Goal: Communication & Community: Answer question/provide support

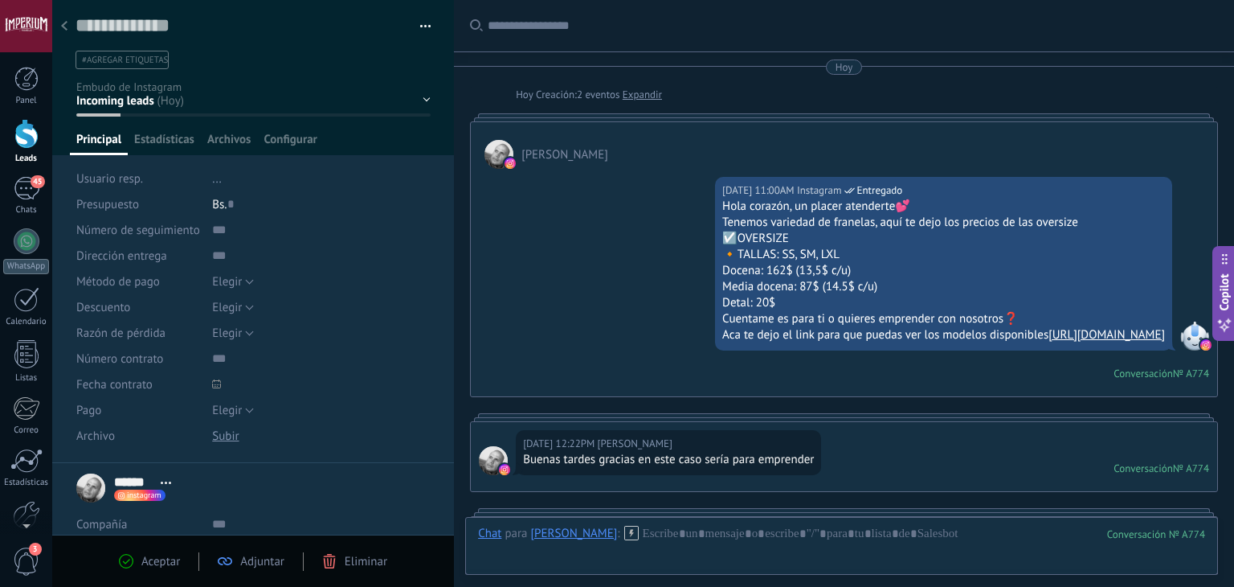
scroll to position [23, 0]
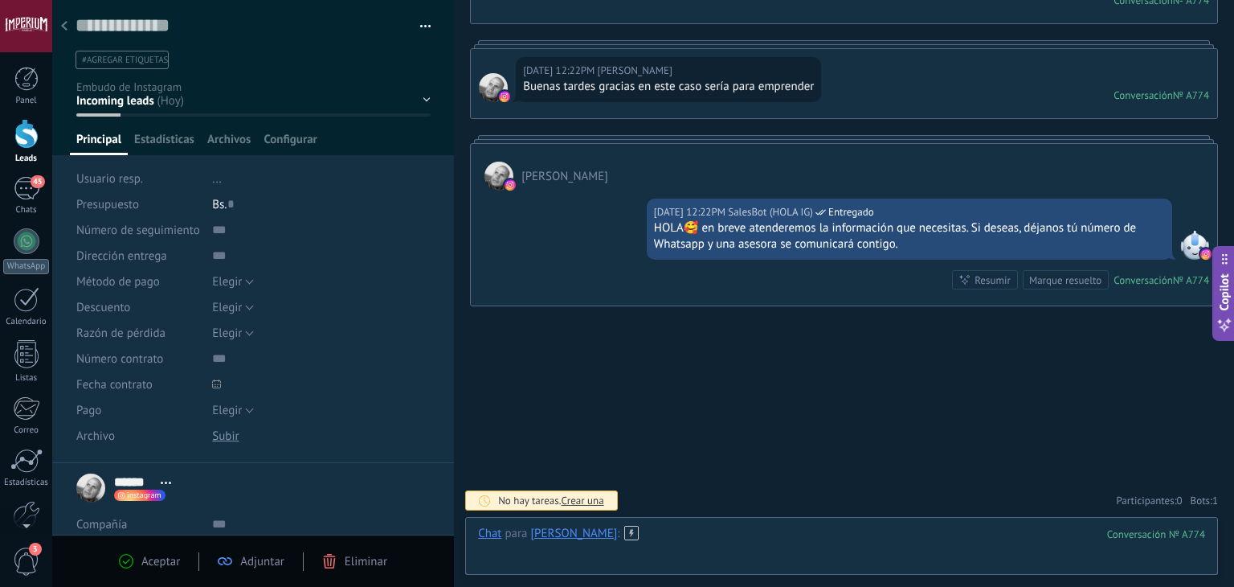
click at [675, 549] on div at bounding box center [841, 549] width 727 height 48
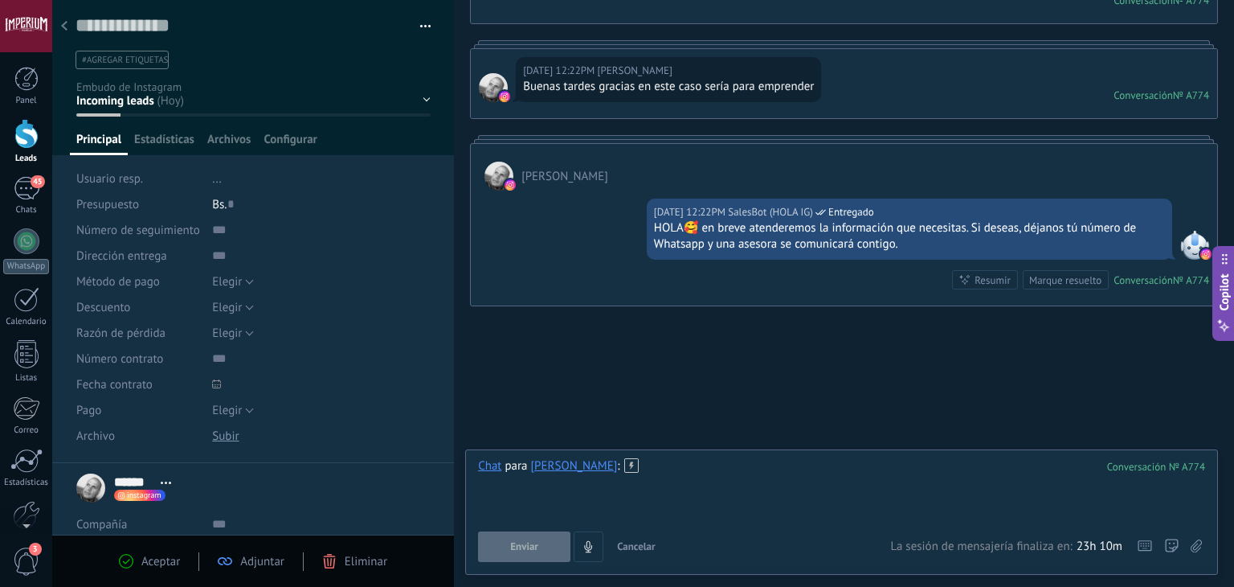
paste div
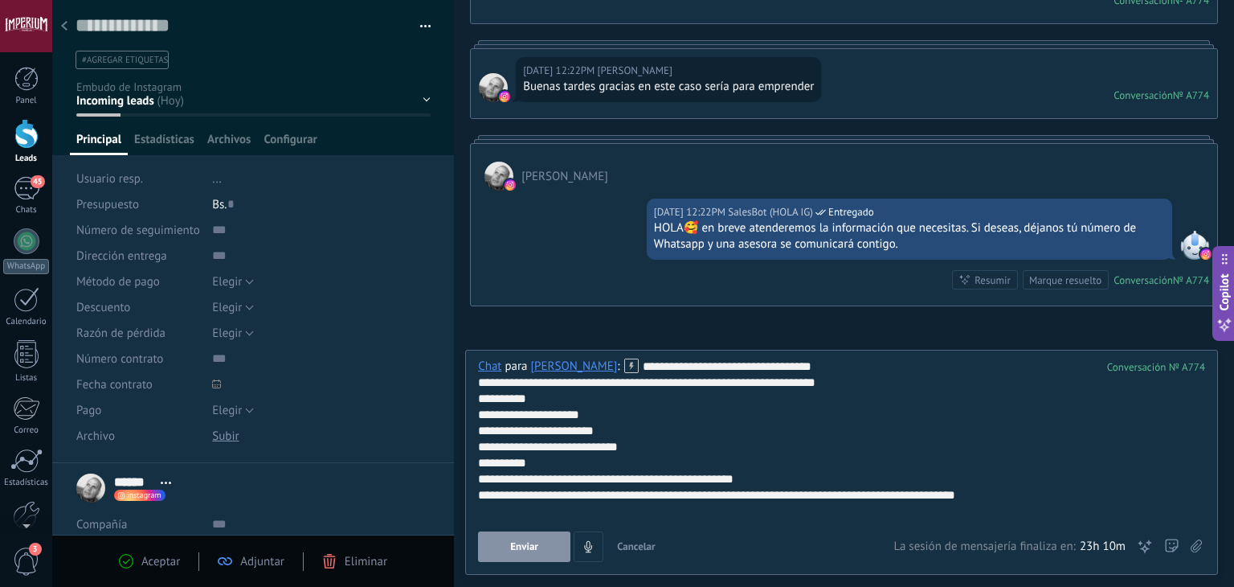
click at [524, 557] on button "Enviar" at bounding box center [524, 546] width 92 height 31
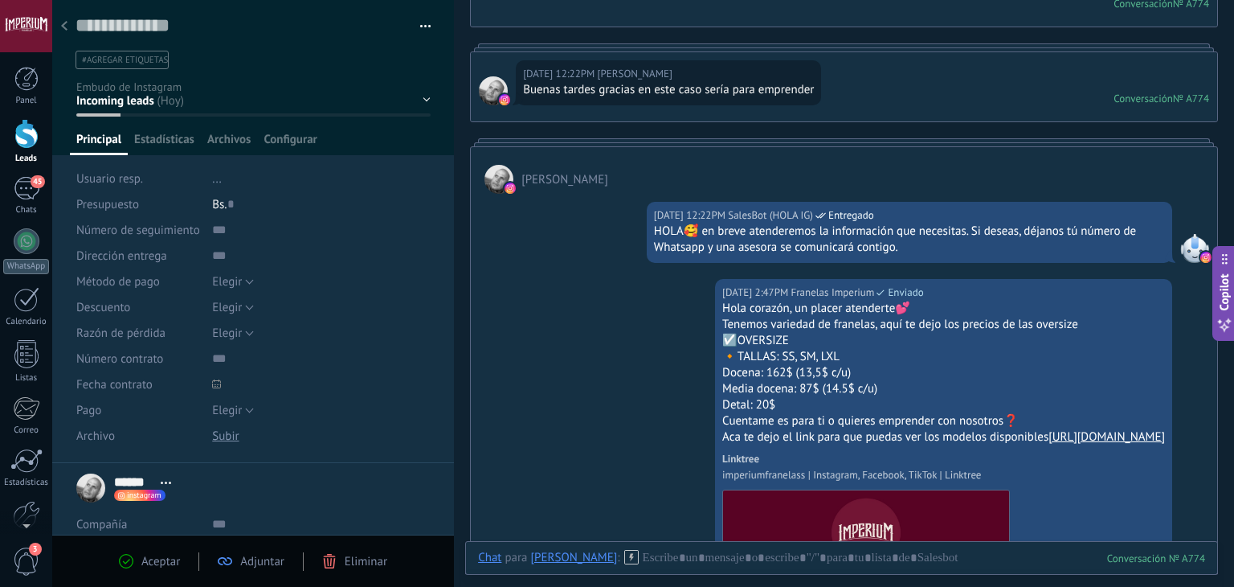
scroll to position [351, 0]
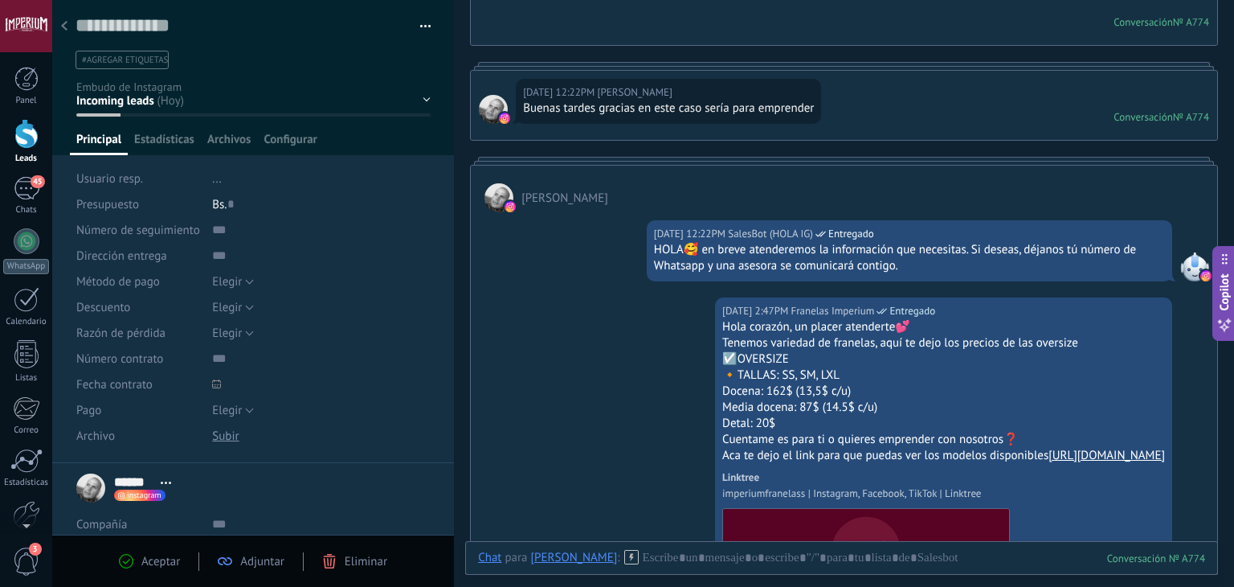
click at [14, 134] on div at bounding box center [26, 134] width 24 height 30
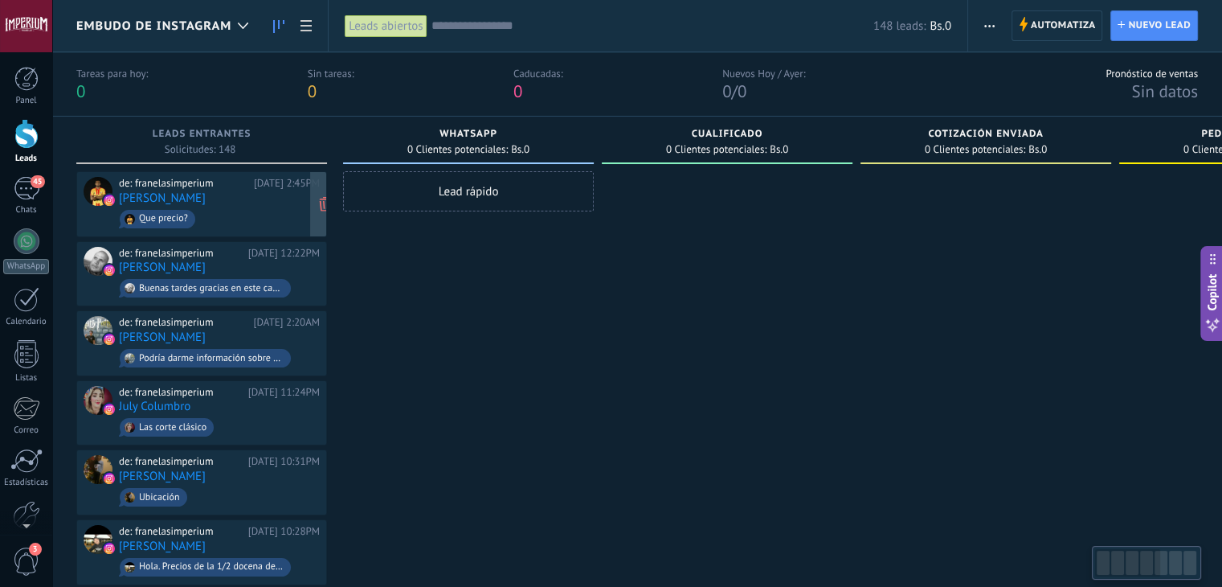
click at [250, 222] on span "Que precio?" at bounding box center [219, 218] width 201 height 25
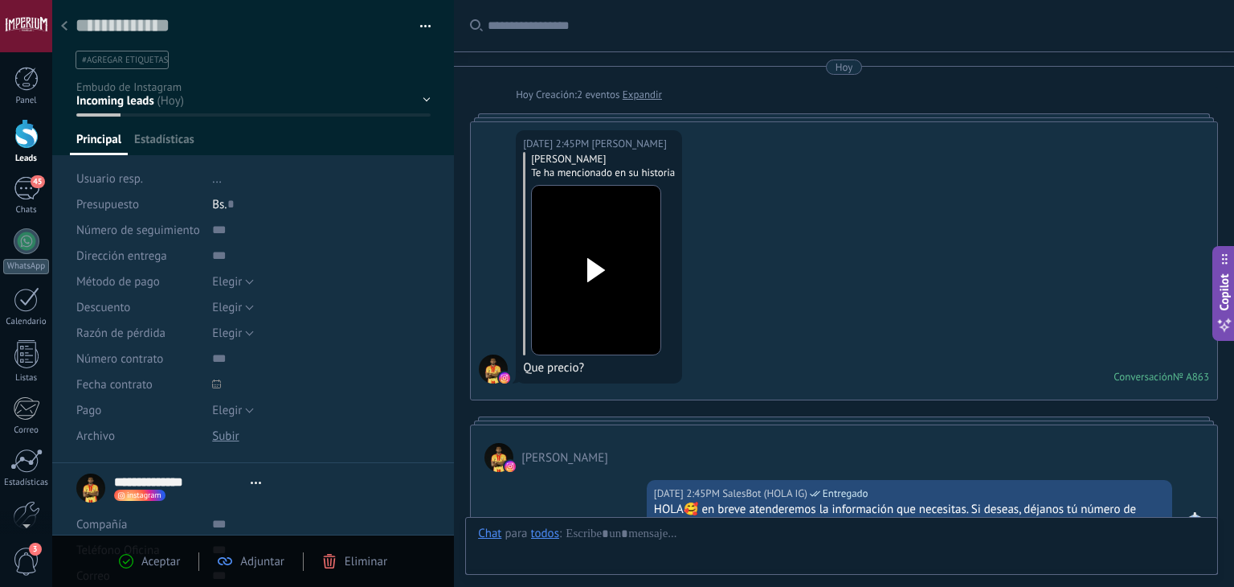
type textarea "**********"
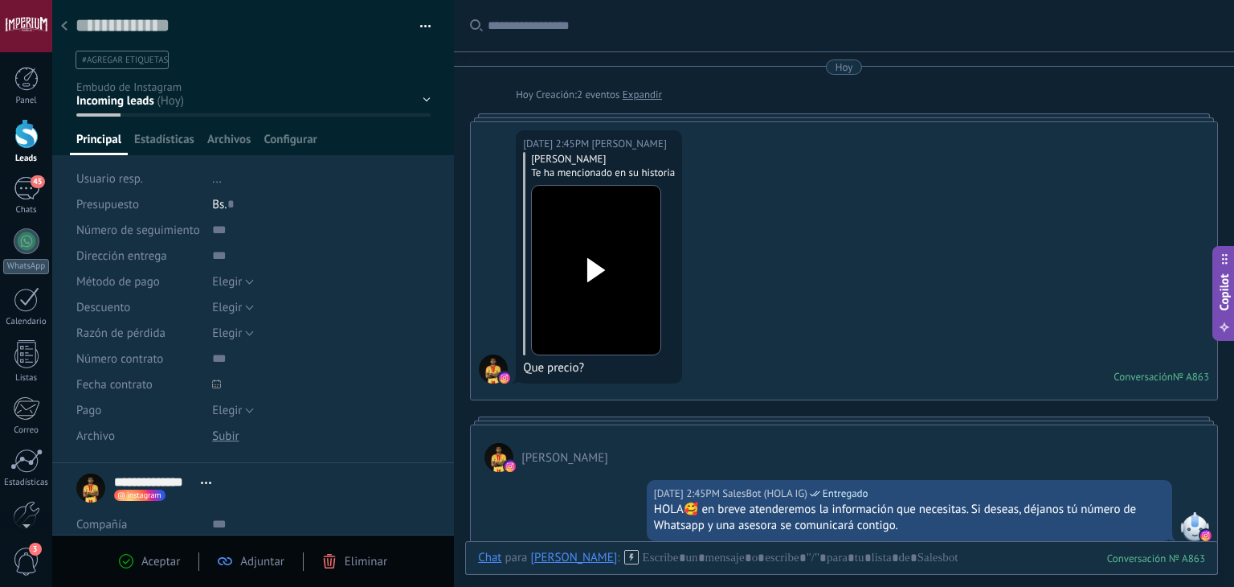
click at [559, 211] on div at bounding box center [596, 270] width 90 height 118
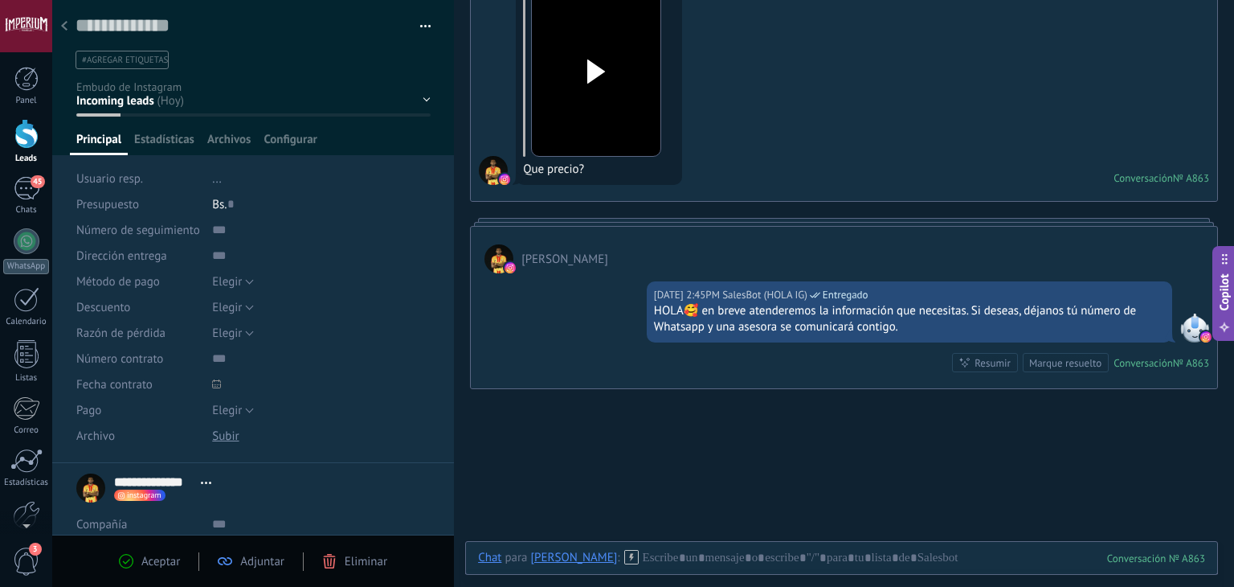
scroll to position [23, 0]
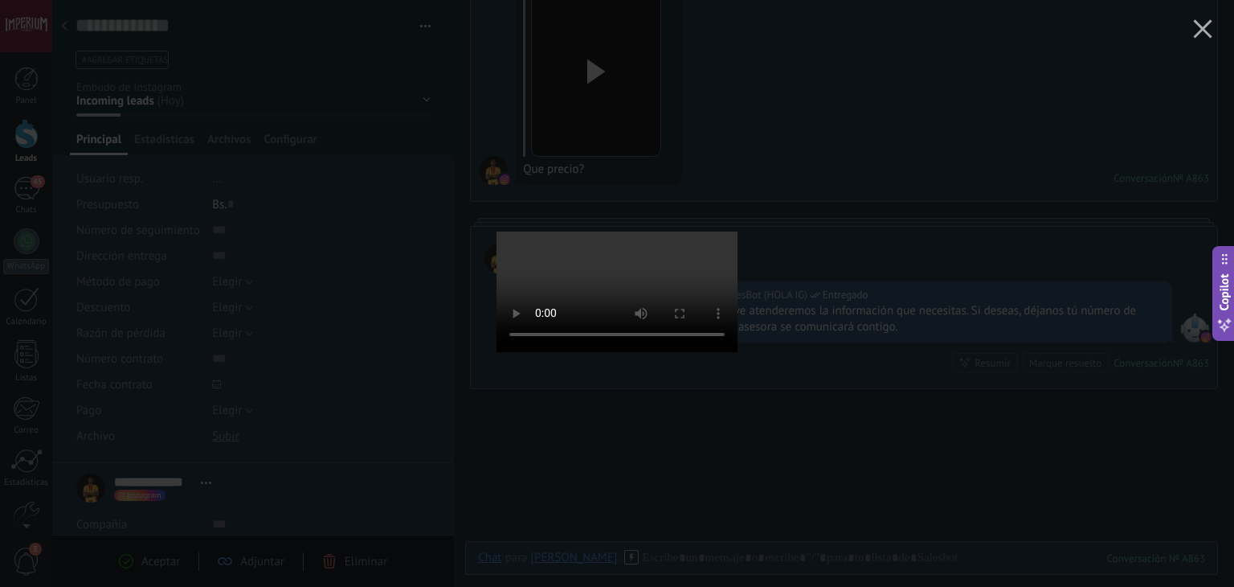
click at [849, 158] on div at bounding box center [617, 293] width 1234 height 587
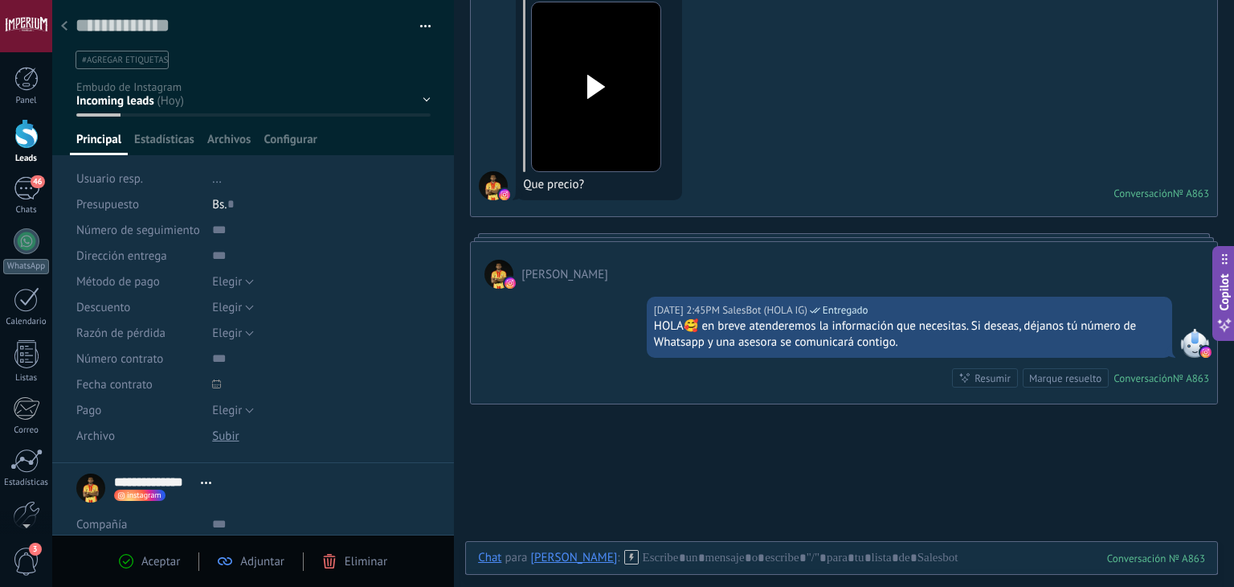
scroll to position [264, 0]
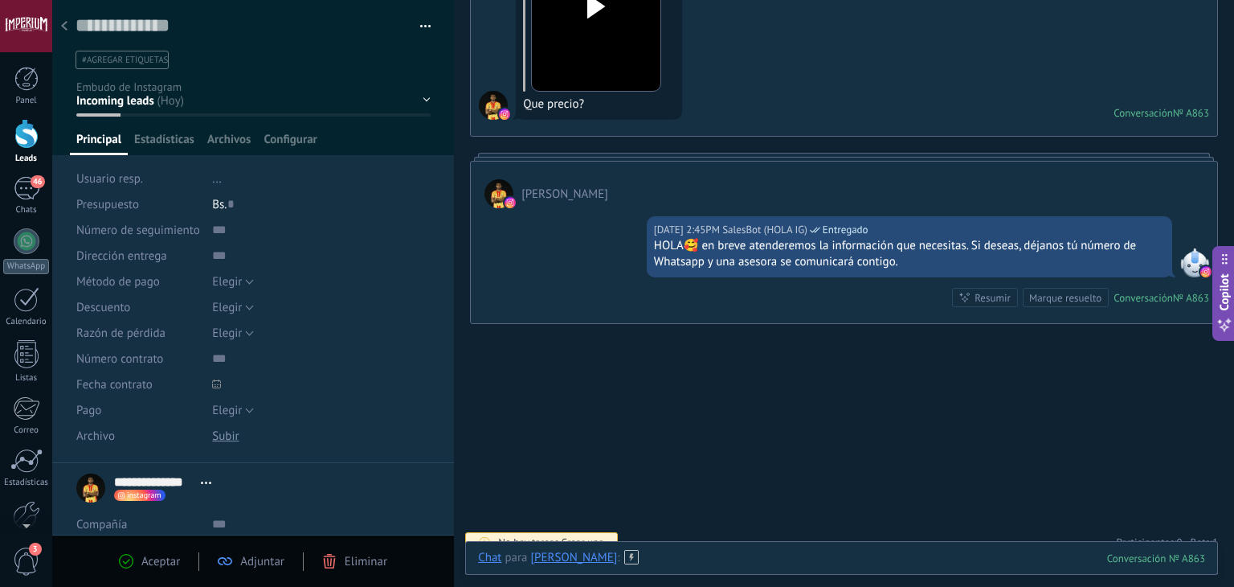
click at [670, 558] on div at bounding box center [841, 574] width 727 height 48
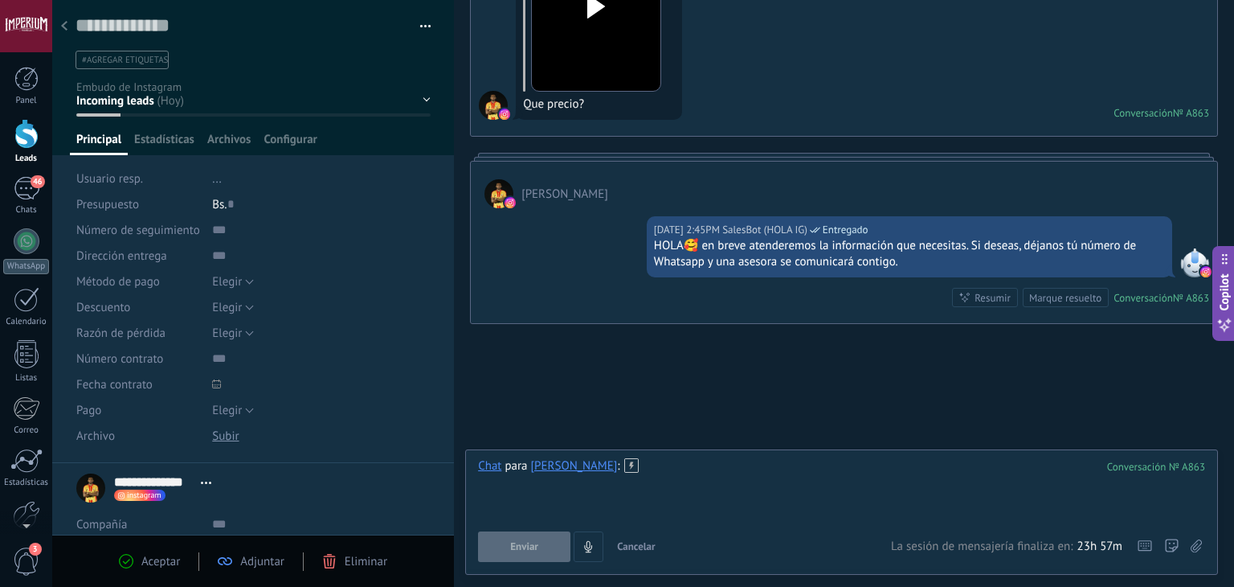
paste div
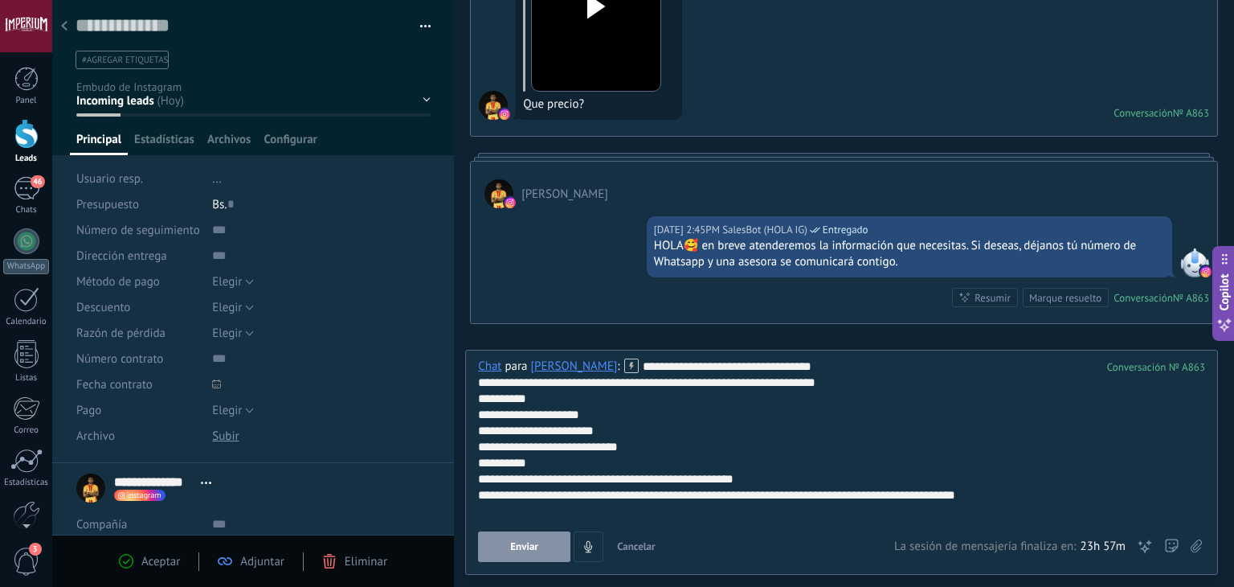
click at [534, 550] on span "Enviar" at bounding box center [524, 546] width 28 height 11
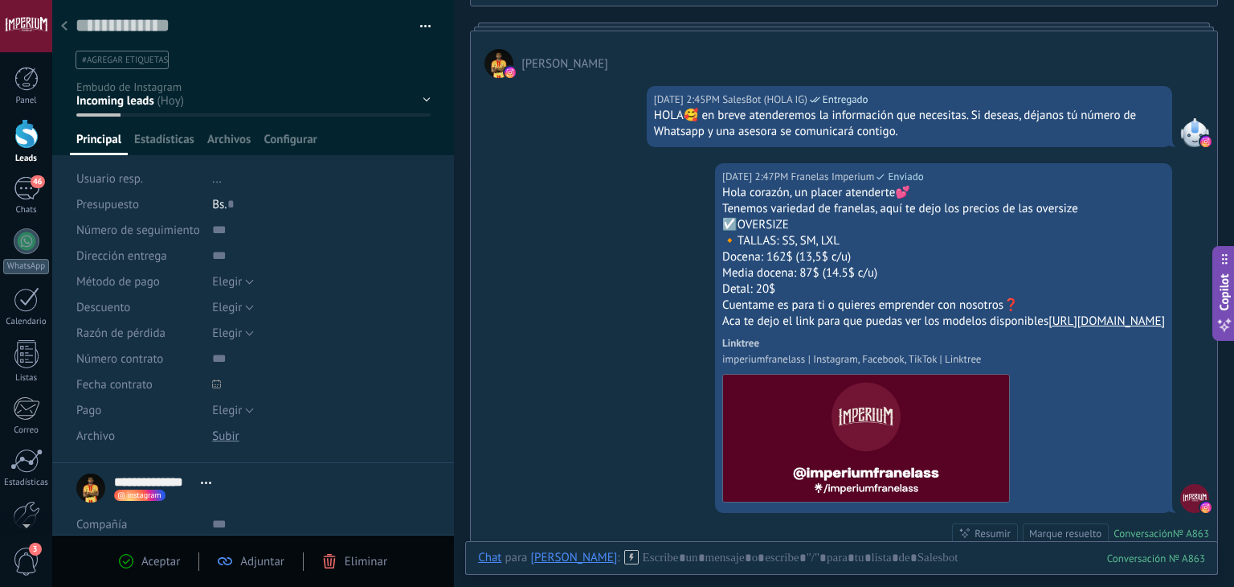
scroll to position [325, 0]
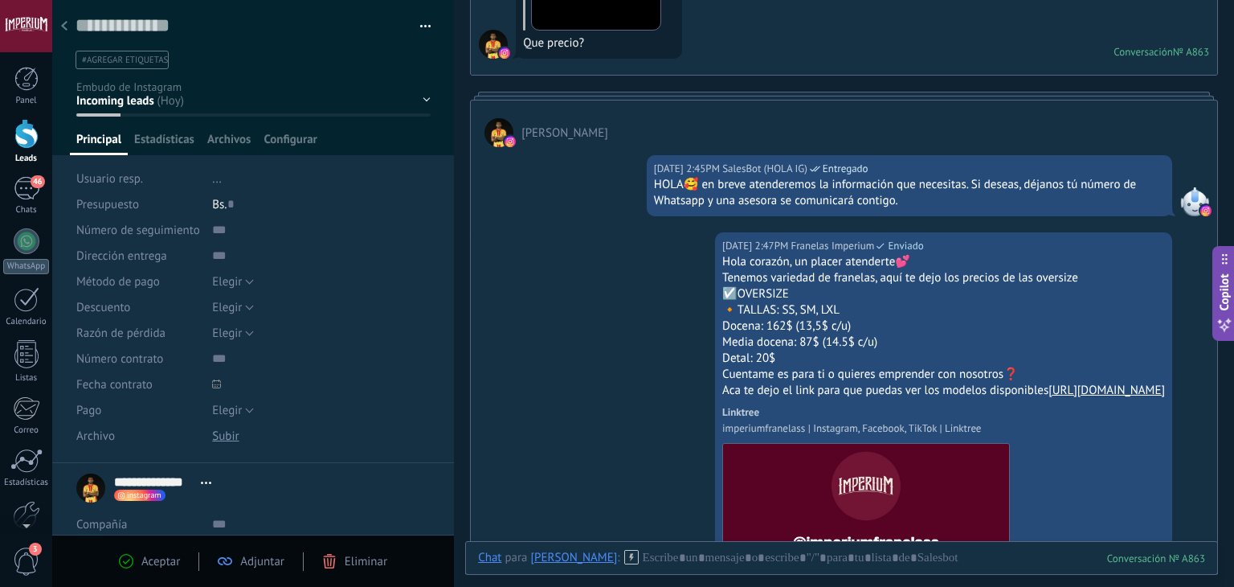
click at [72, 24] on div at bounding box center [64, 26] width 22 height 31
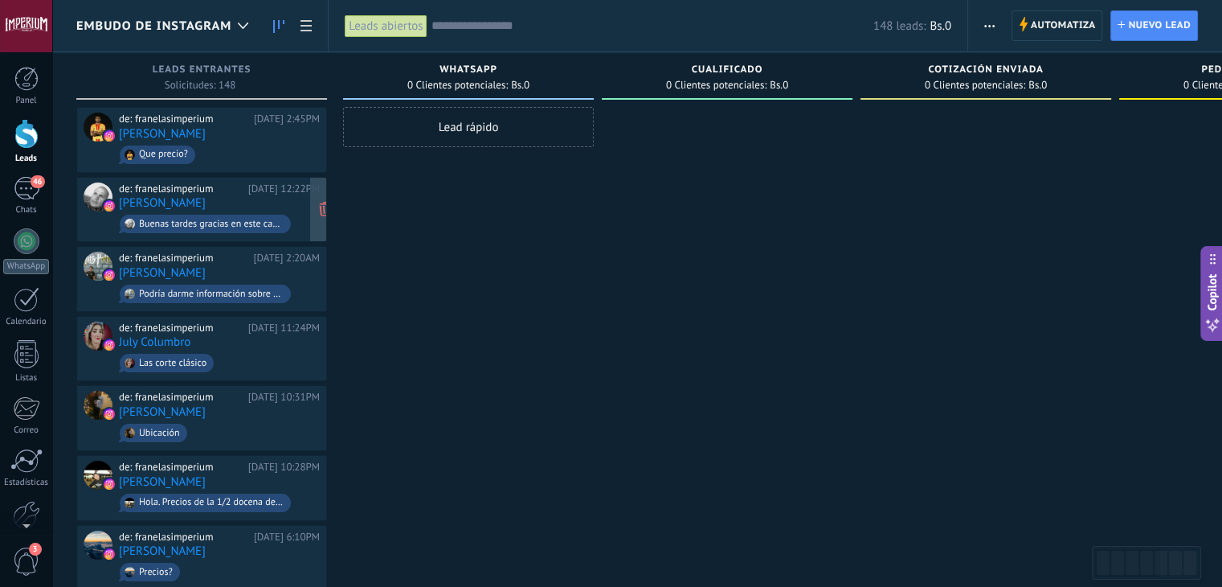
click at [251, 177] on div "de: franelasimperium [DATE] 12:22PM [PERSON_NAME] tardes gracias en este caso s…" at bounding box center [201, 210] width 251 height 66
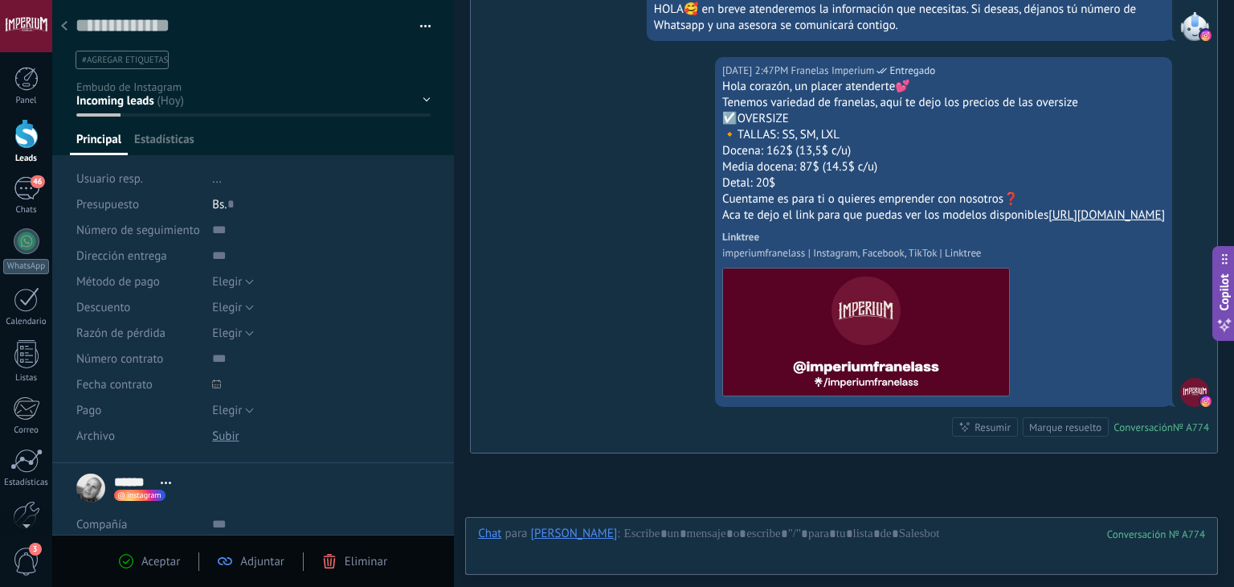
scroll to position [23, 0]
click at [65, 26] on icon at bounding box center [64, 26] width 6 height 10
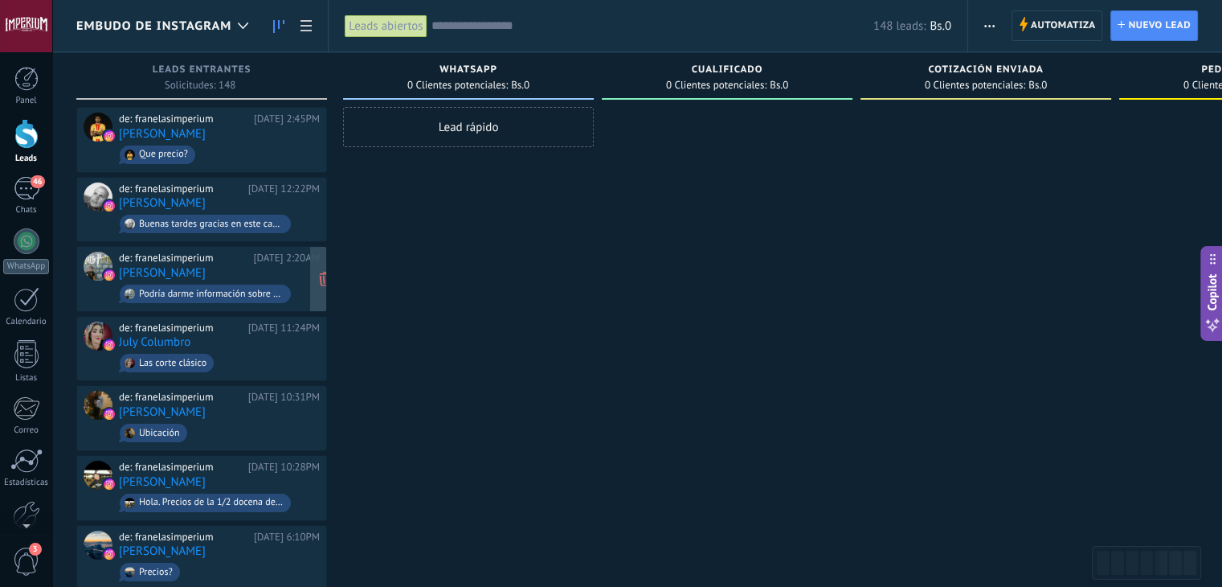
click at [235, 254] on div "de: franelasimperium" at bounding box center [183, 257] width 129 height 13
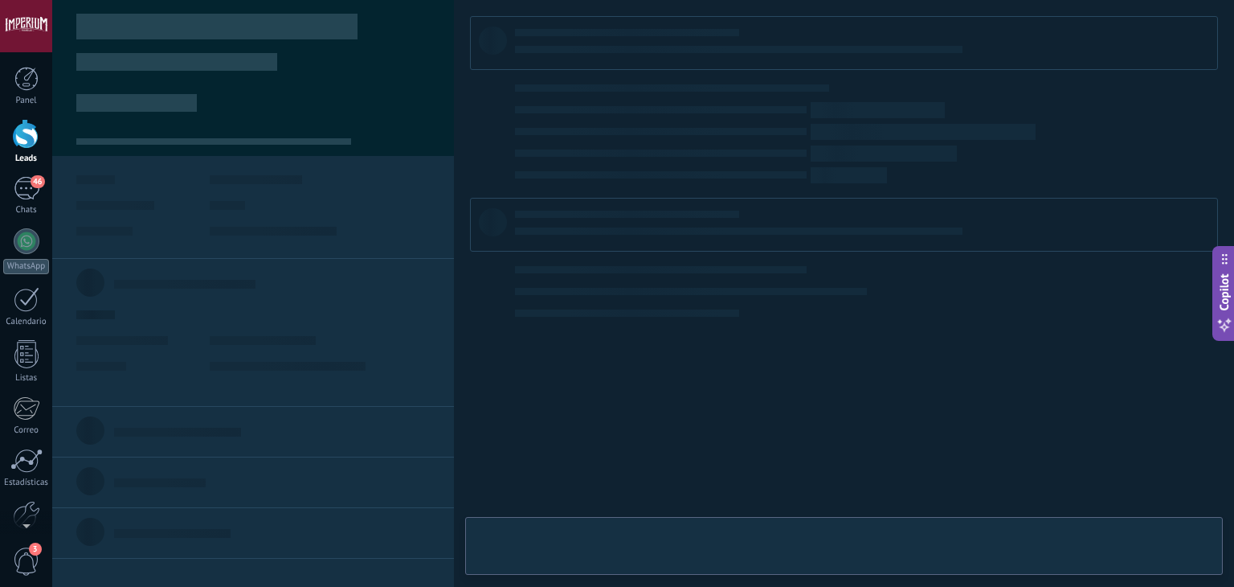
type textarea "**********"
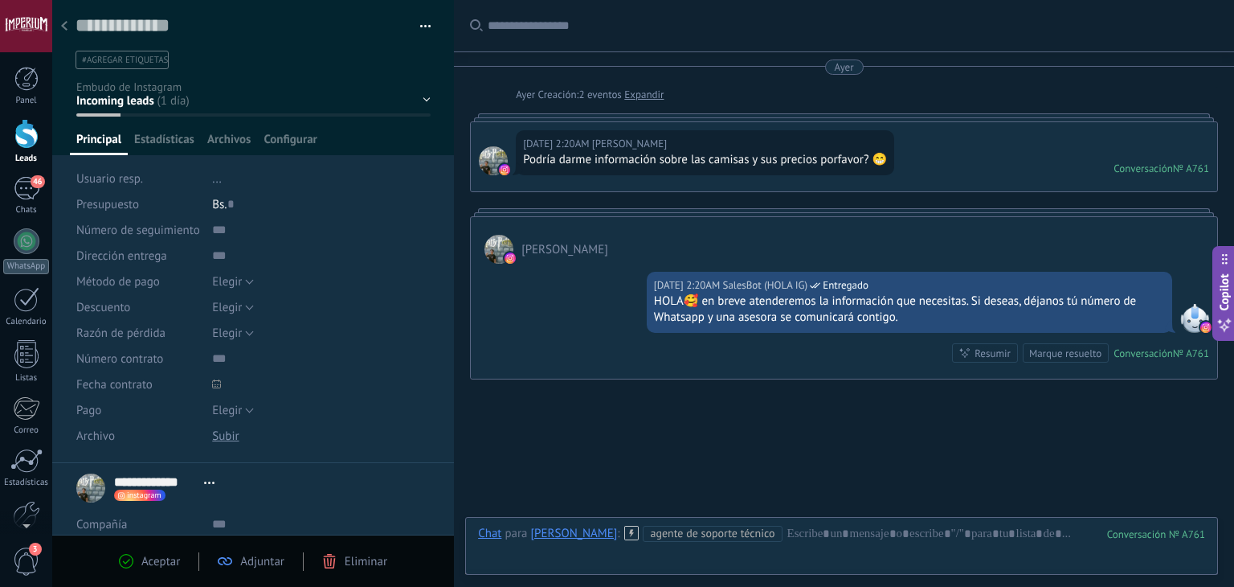
scroll to position [72, 0]
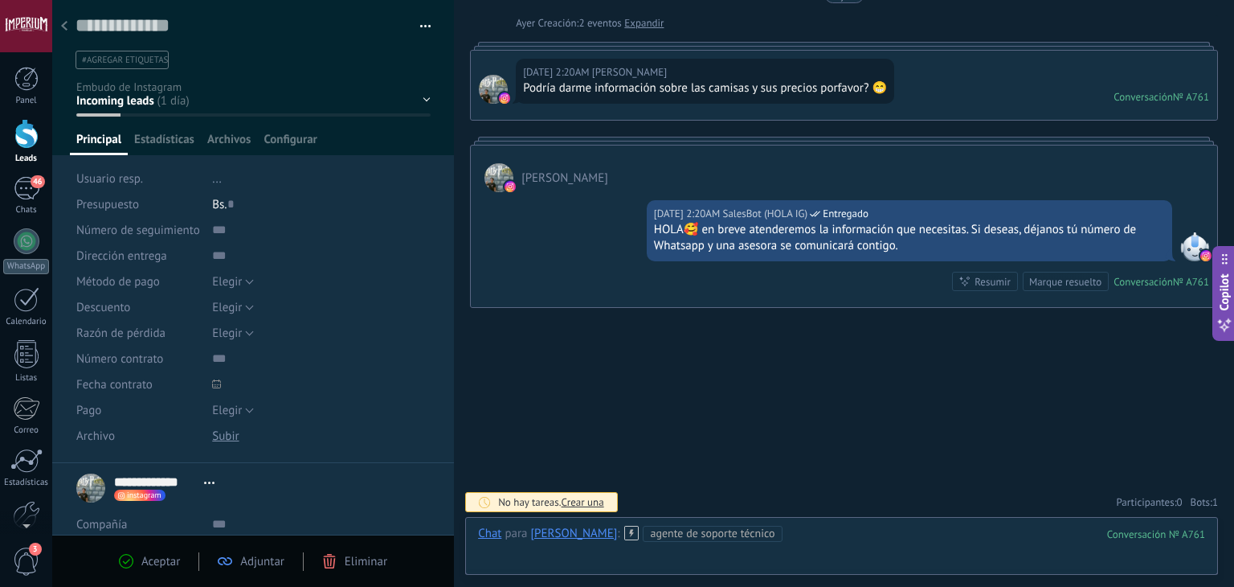
click at [787, 543] on div at bounding box center [841, 549] width 727 height 48
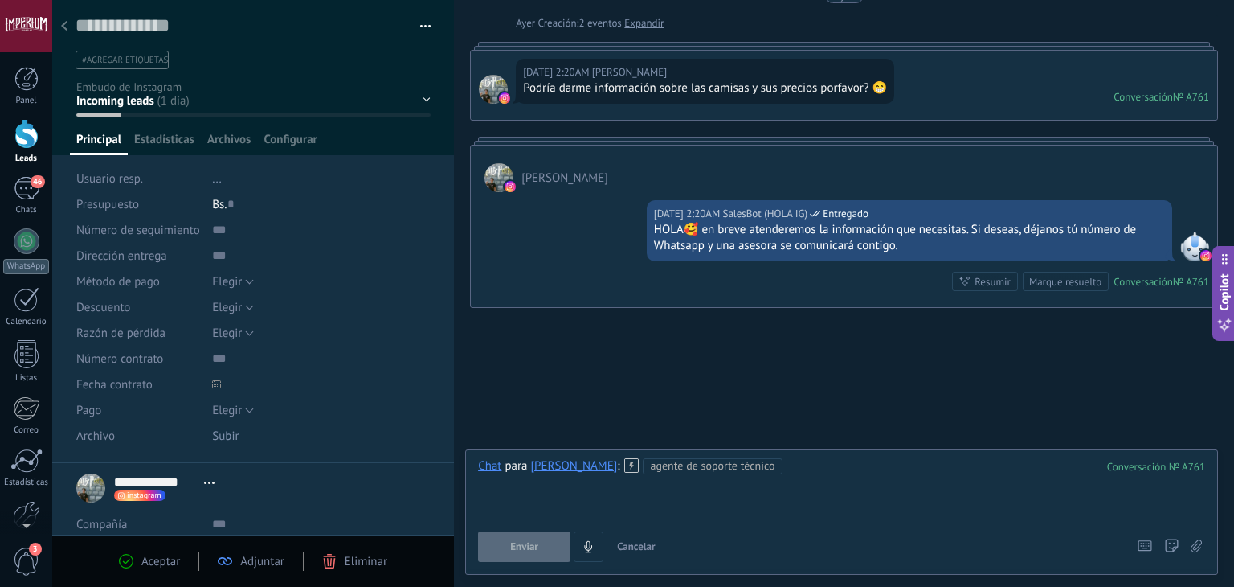
paste div
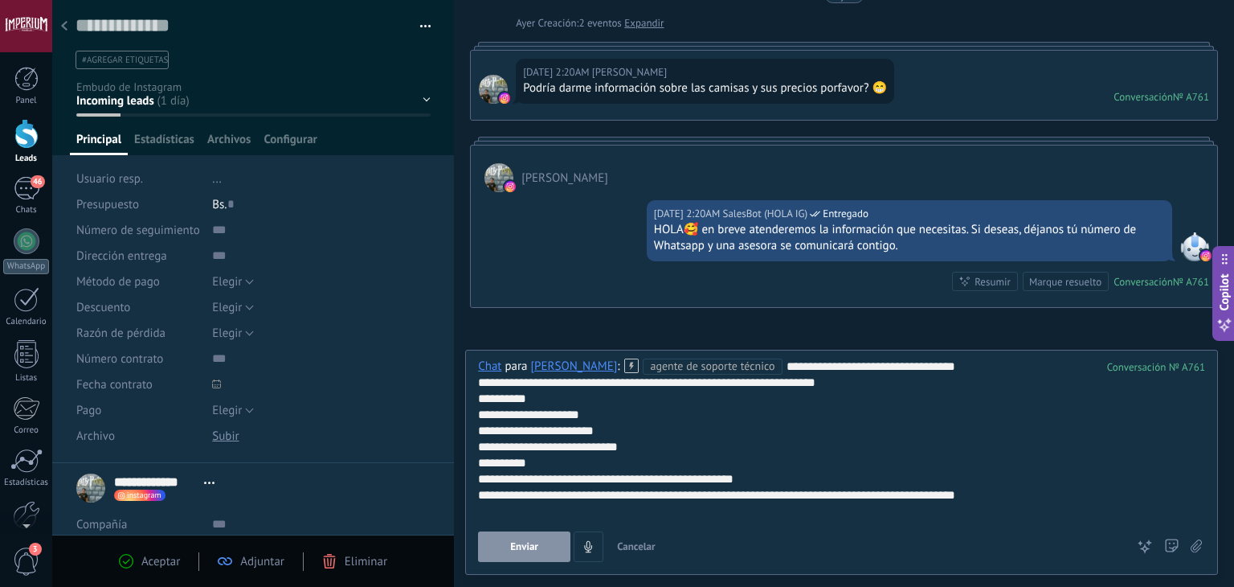
click at [529, 548] on span "Enviar" at bounding box center [524, 546] width 28 height 11
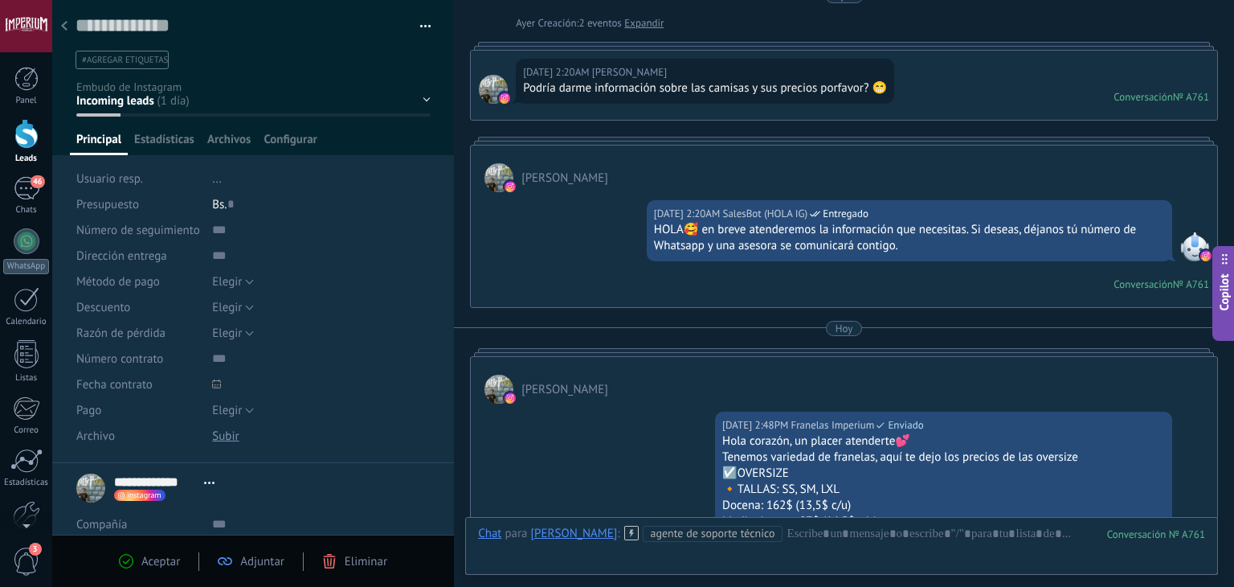
scroll to position [411, 0]
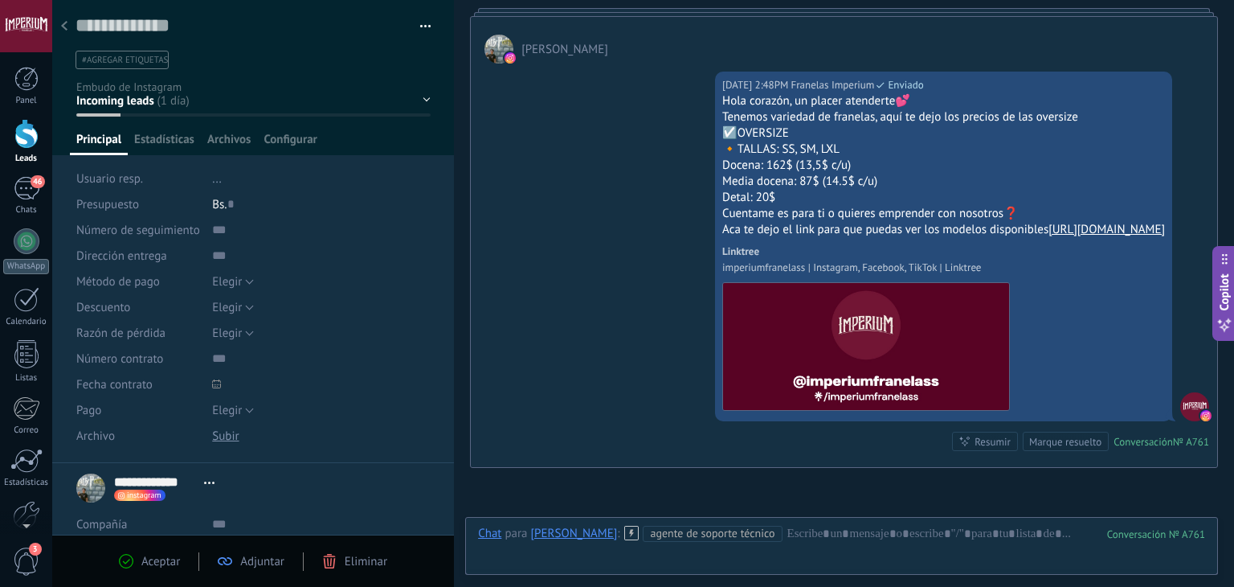
click at [67, 33] on div at bounding box center [64, 26] width 22 height 31
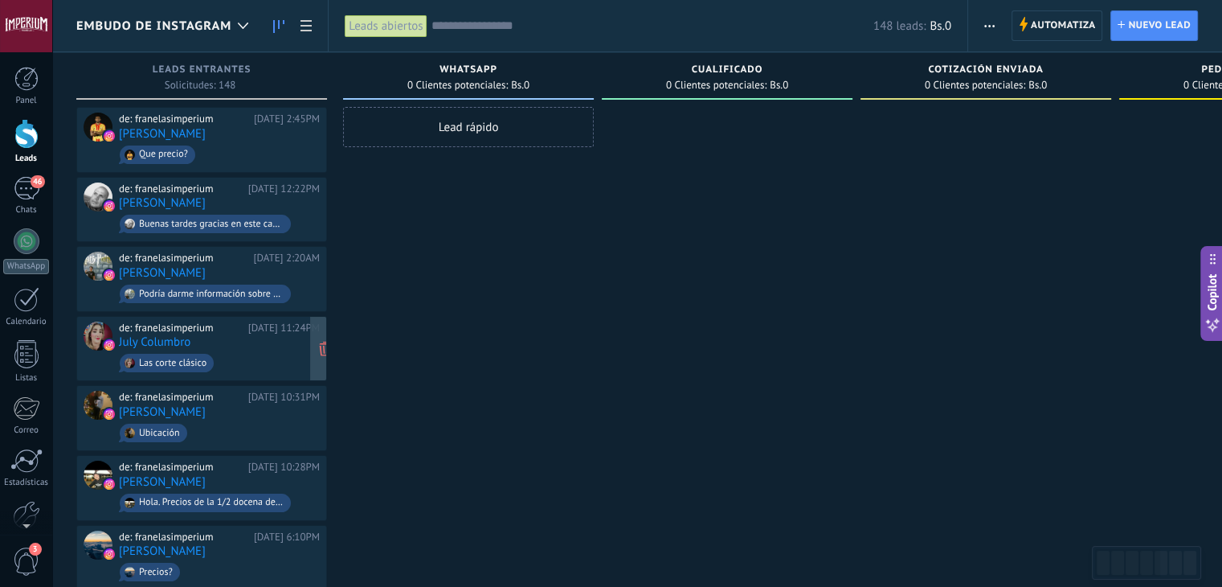
click at [239, 350] on span "Las corte clásico" at bounding box center [219, 362] width 201 height 25
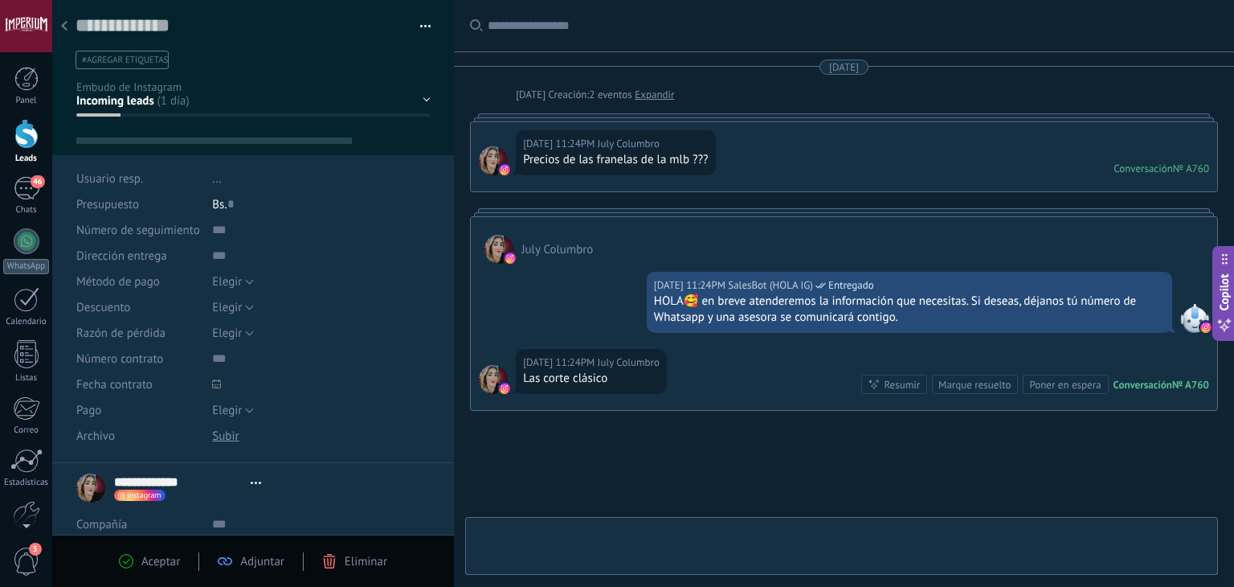
type textarea "**********"
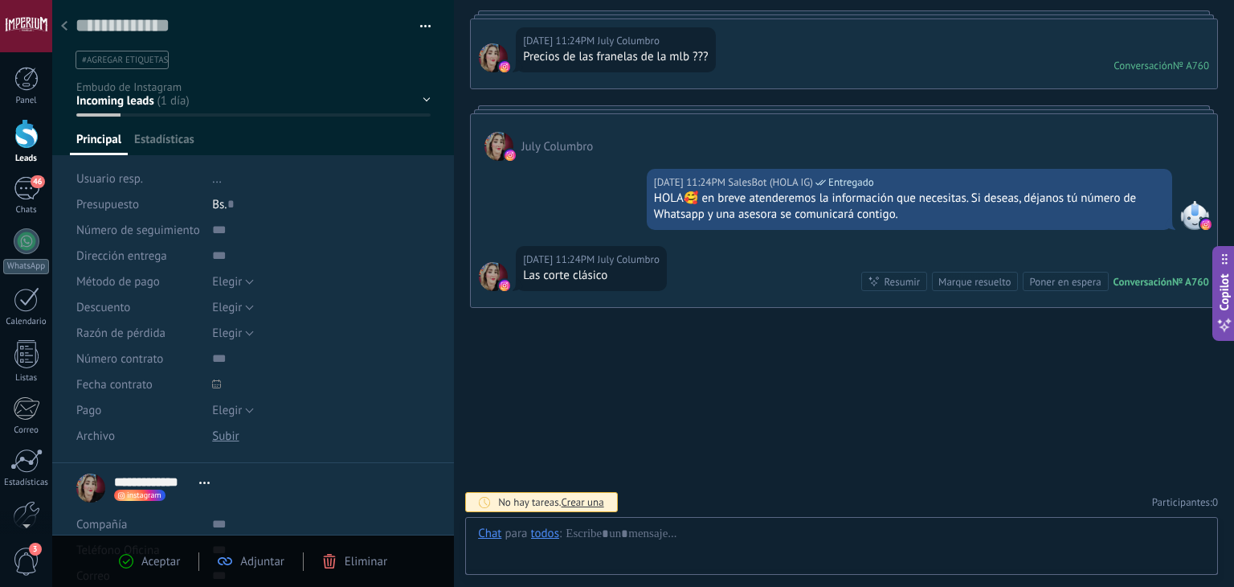
scroll to position [23, 0]
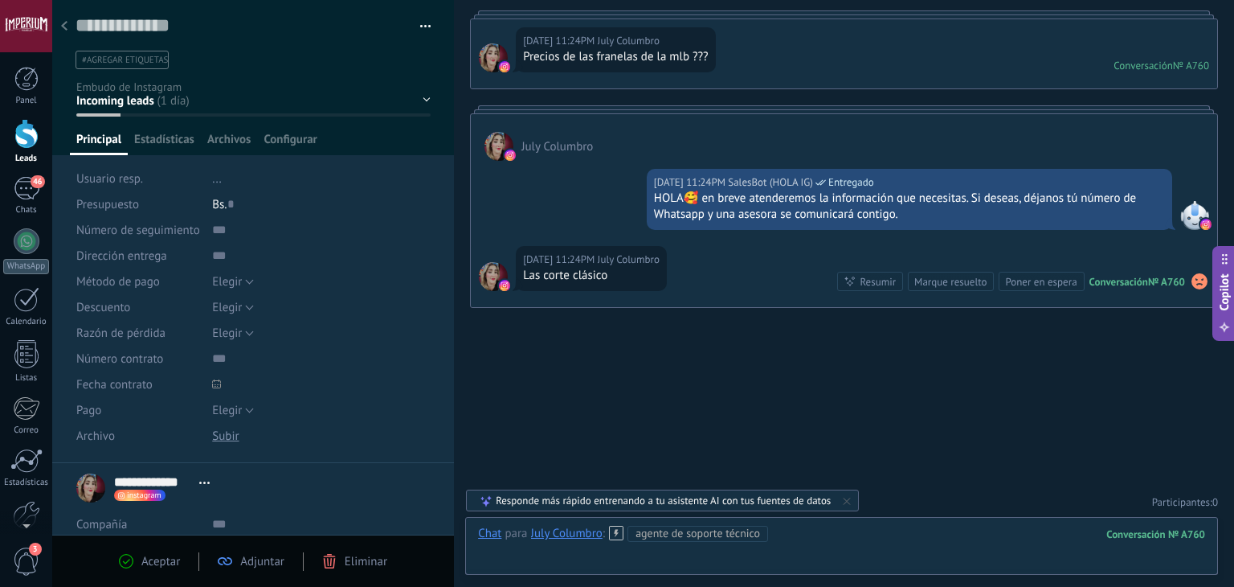
click at [798, 526] on div at bounding box center [841, 549] width 727 height 48
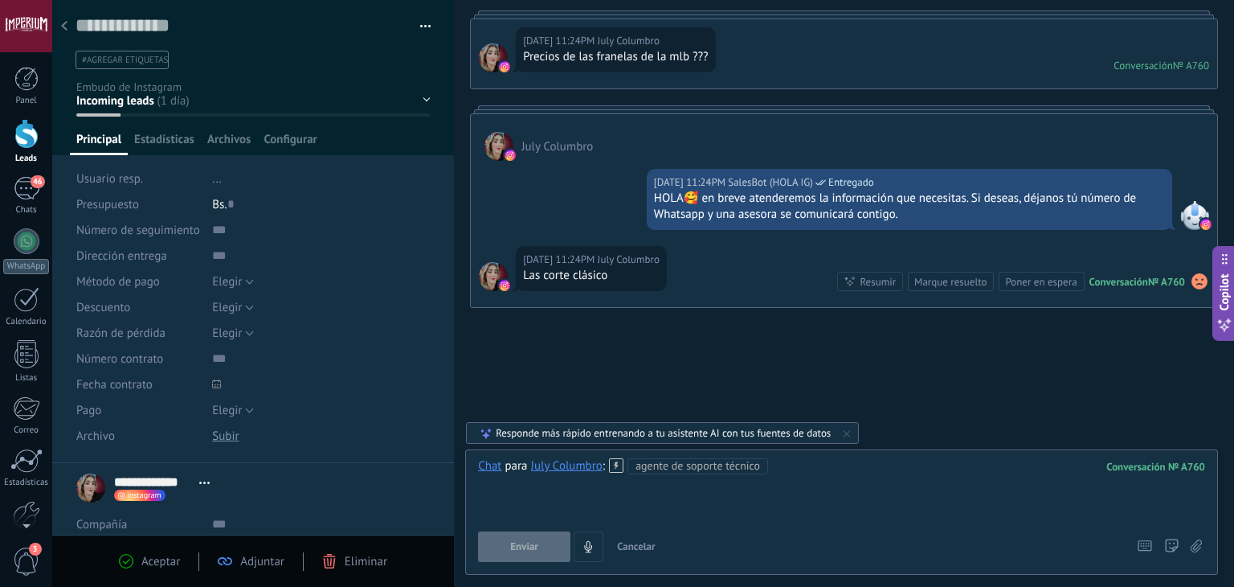
paste div
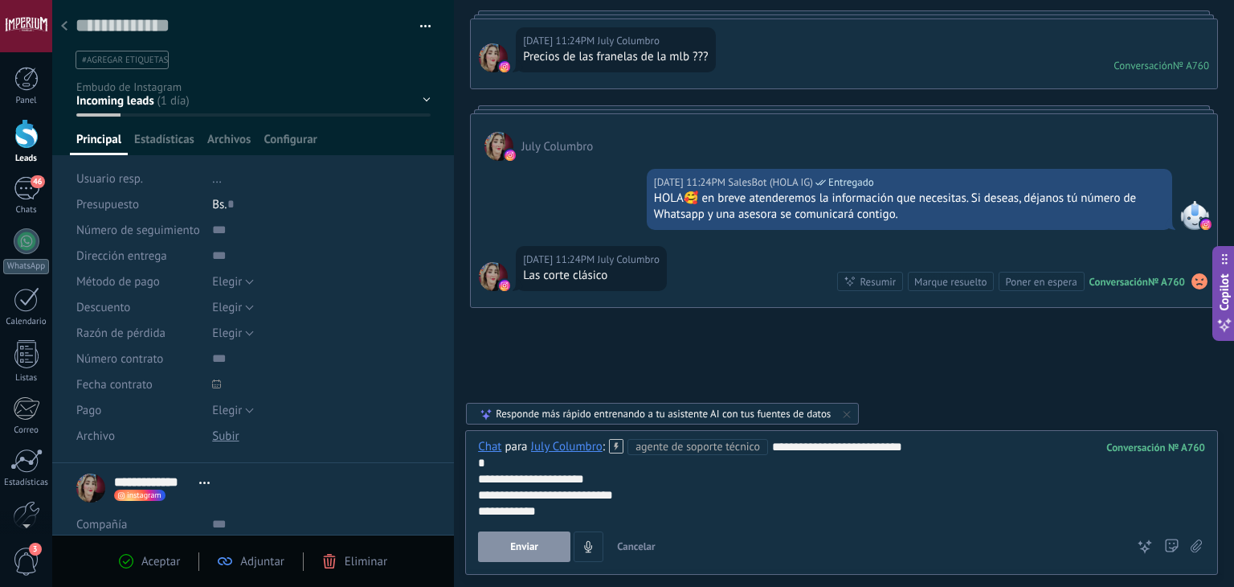
click at [523, 554] on button "Enviar" at bounding box center [524, 546] width 92 height 31
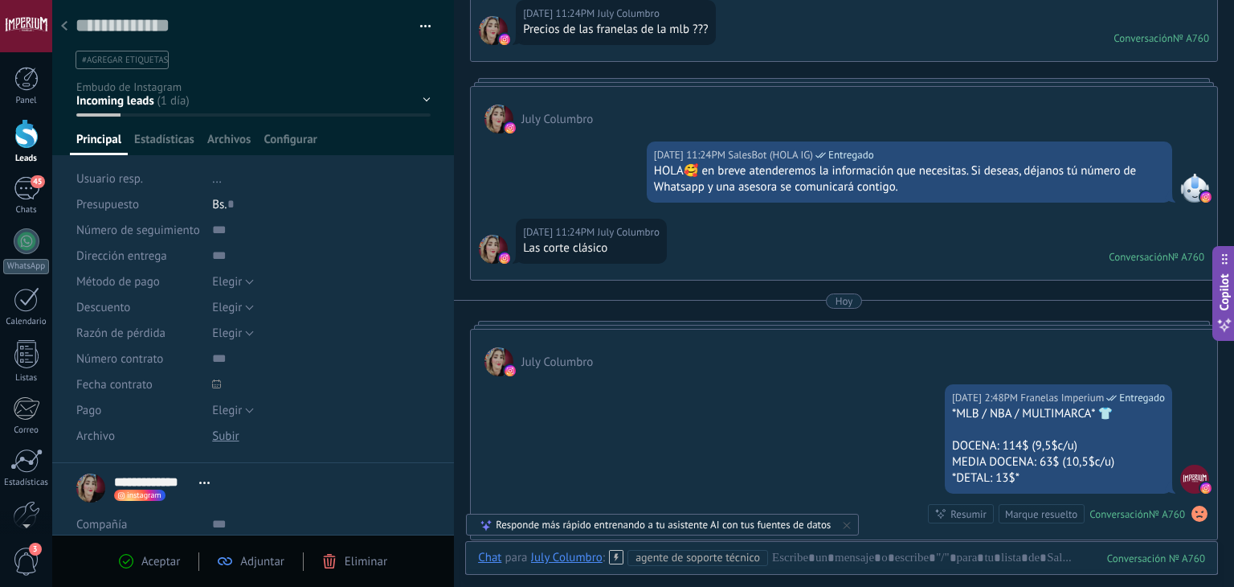
scroll to position [121, 0]
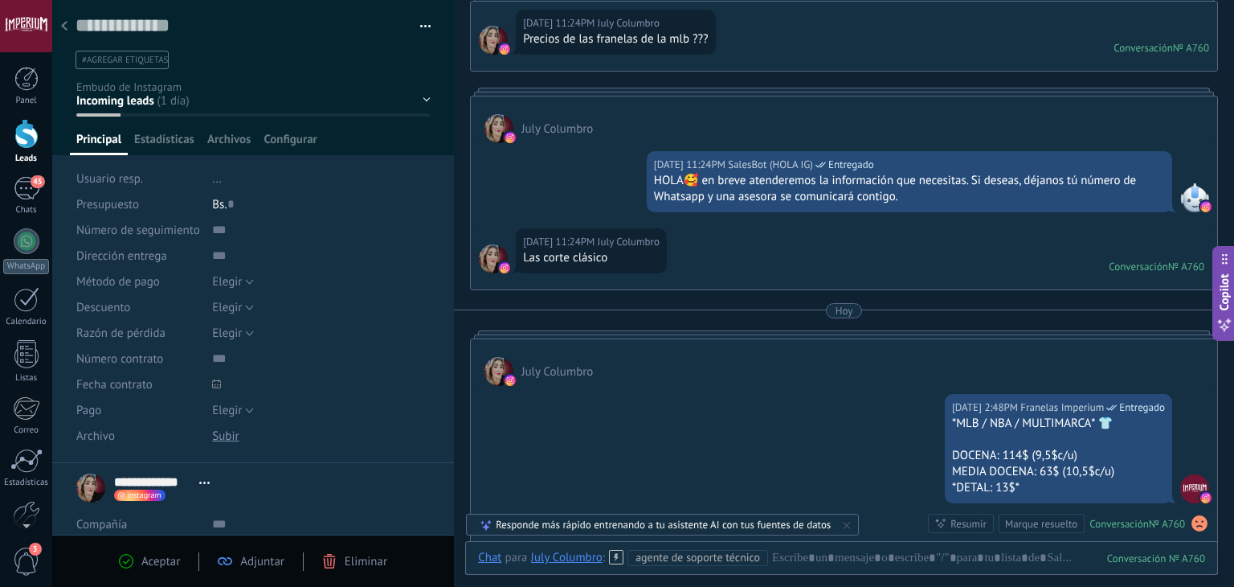
click at [71, 22] on div at bounding box center [64, 26] width 22 height 31
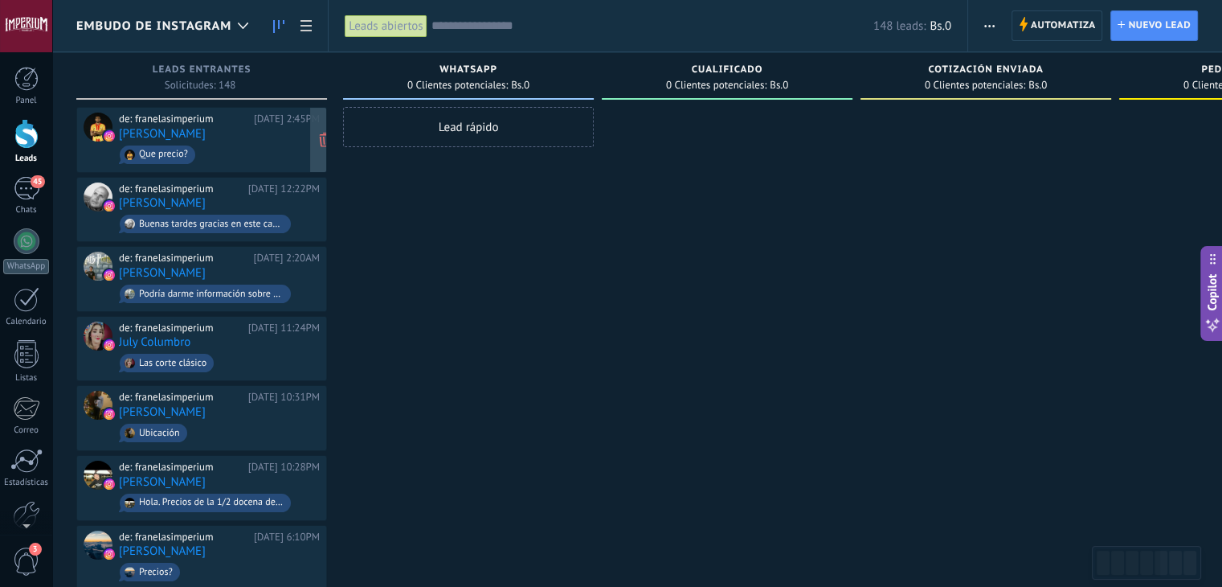
click at [241, 139] on div "de: franelasimperium [DATE] 2:45PM [PERSON_NAME] Que precio?" at bounding box center [219, 139] width 201 height 55
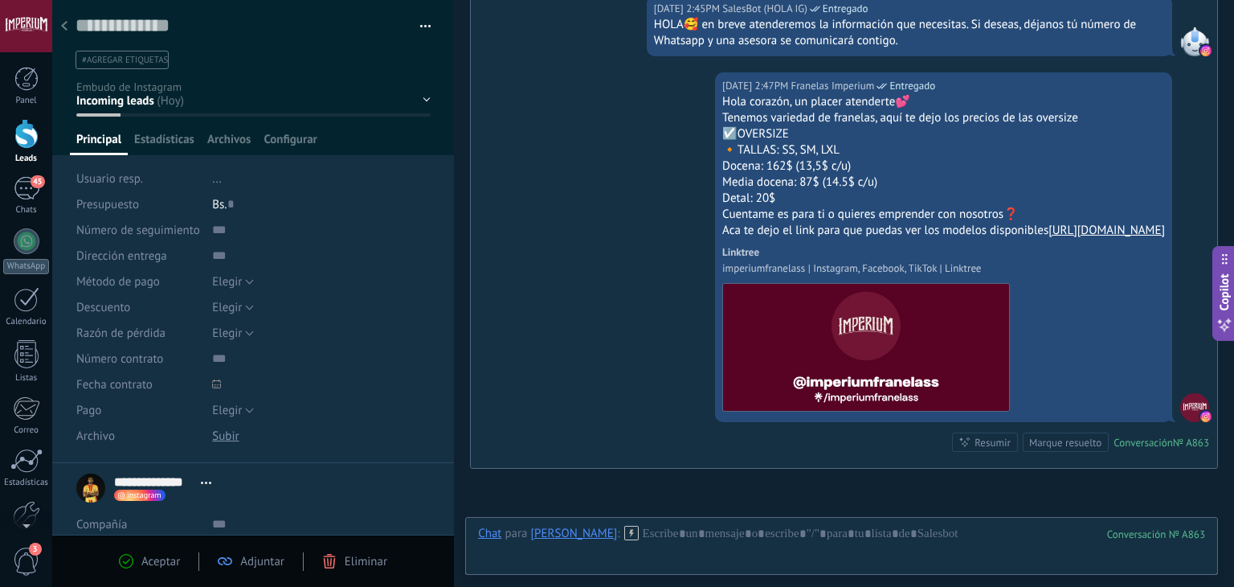
scroll to position [23, 0]
click at [67, 30] on use at bounding box center [64, 26] width 6 height 10
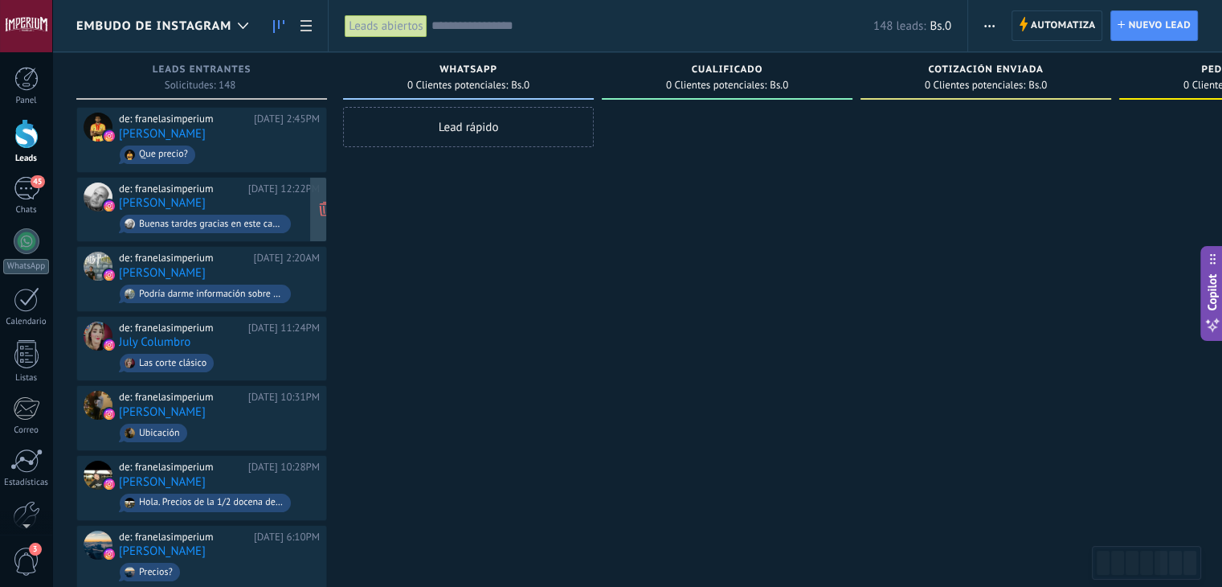
click at [253, 207] on div "de: franelasimperium [DATE] 12:22PM [PERSON_NAME] tardes gracias en este caso s…" at bounding box center [219, 209] width 201 height 55
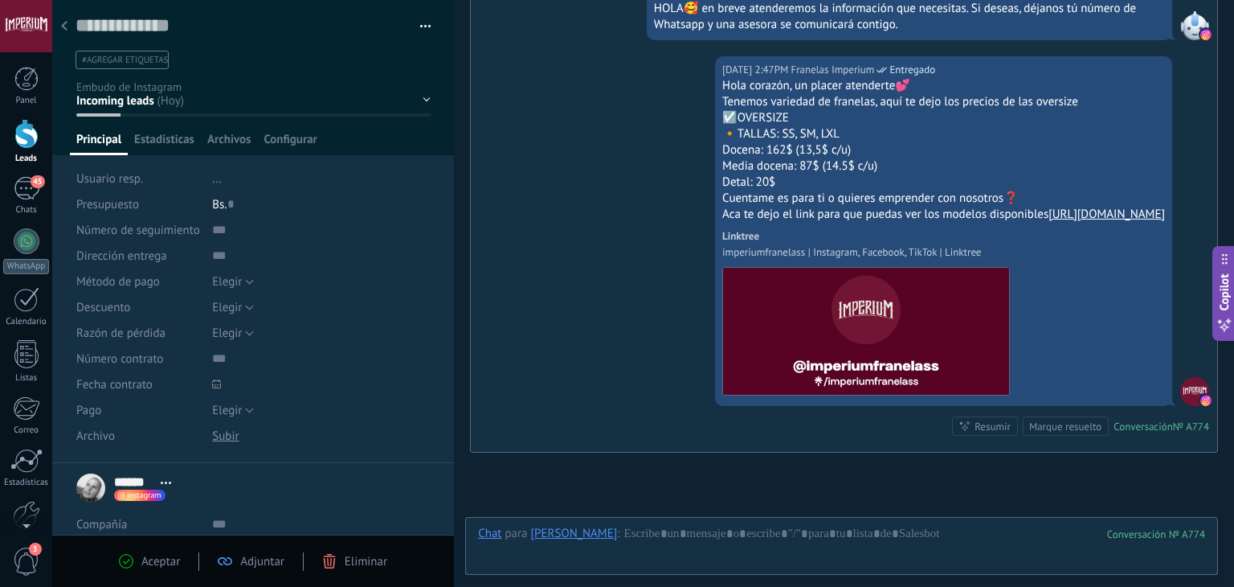
scroll to position [23, 0]
click at [67, 24] on icon at bounding box center [64, 26] width 6 height 10
click at [0, 0] on div "de: franelasimperium [DATE] 2:20AM [PERSON_NAME] Podría darme información sobre…" at bounding box center [0, 0] width 0 height 0
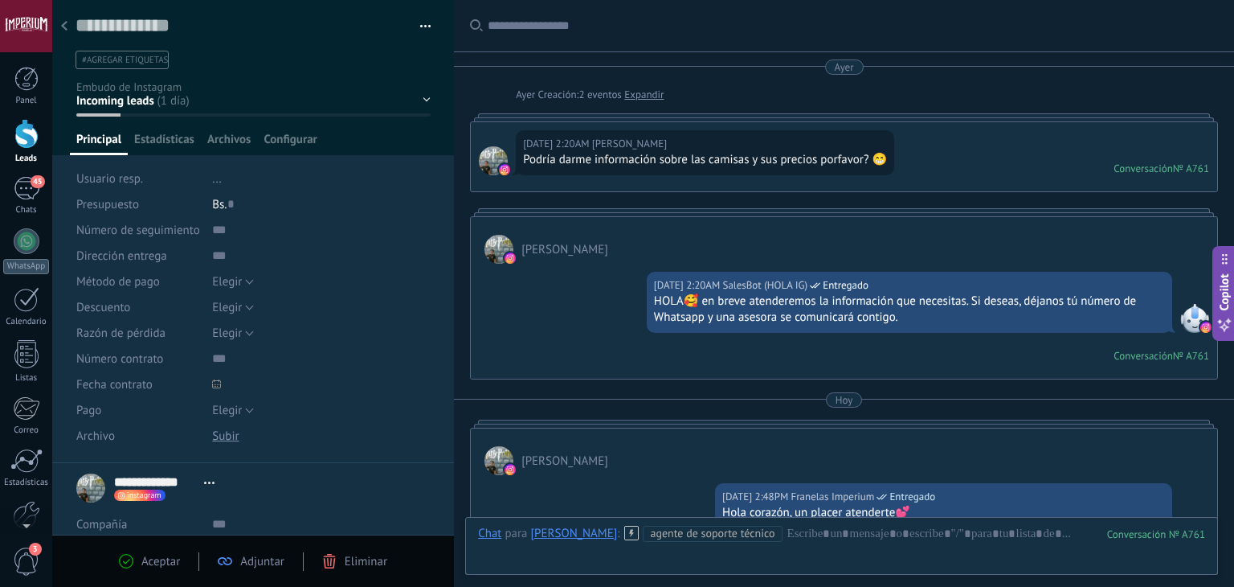
scroll to position [411, 0]
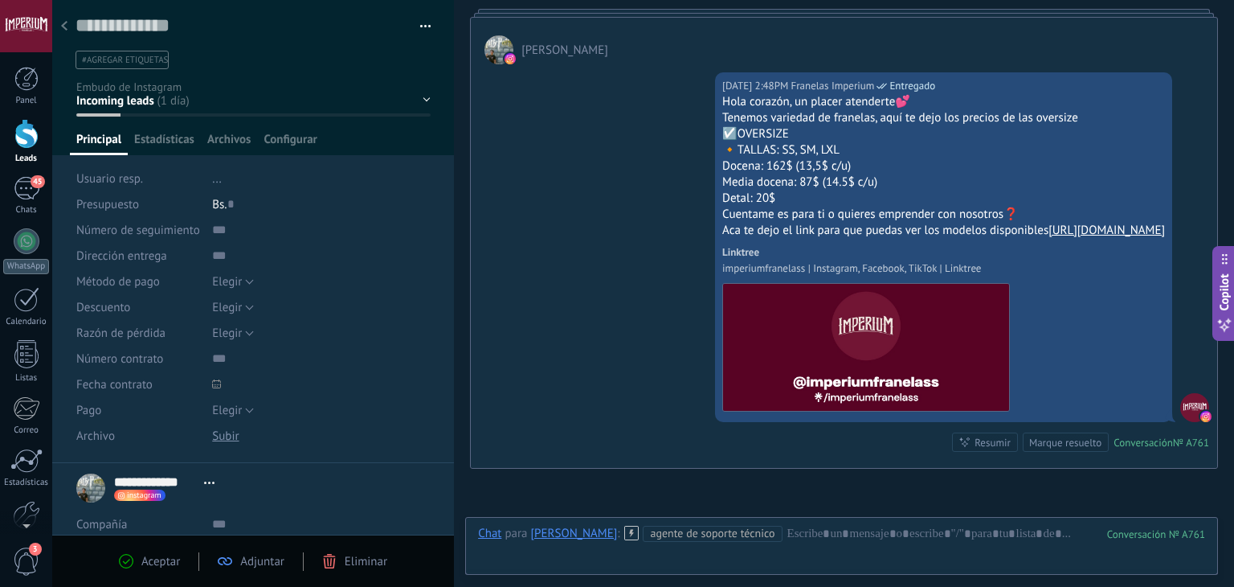
click at [67, 27] on icon at bounding box center [64, 26] width 6 height 10
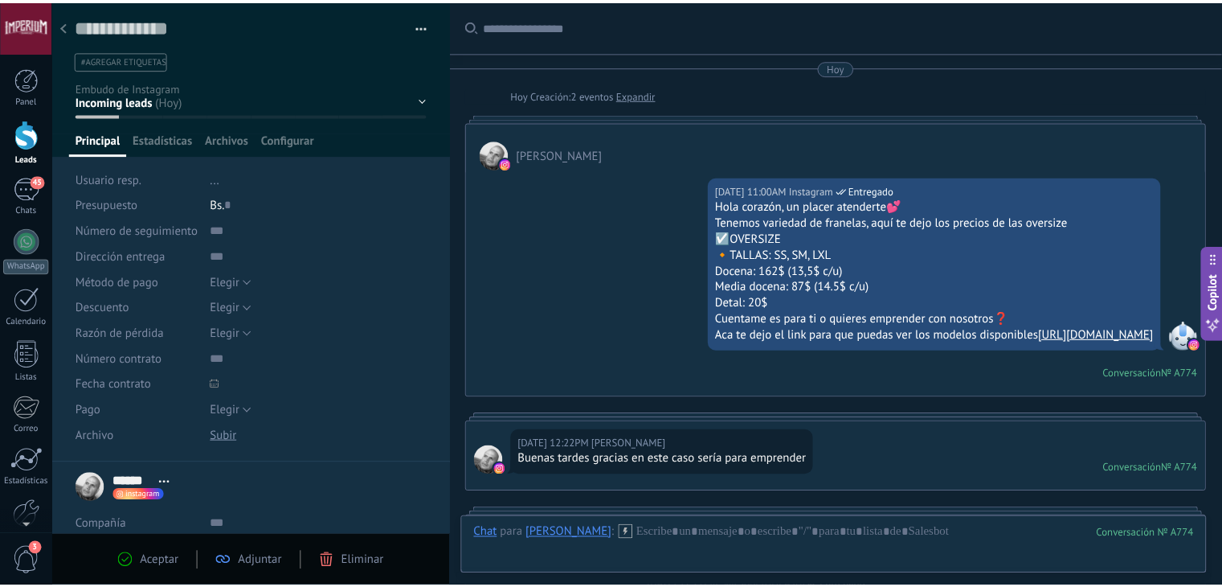
scroll to position [592, 0]
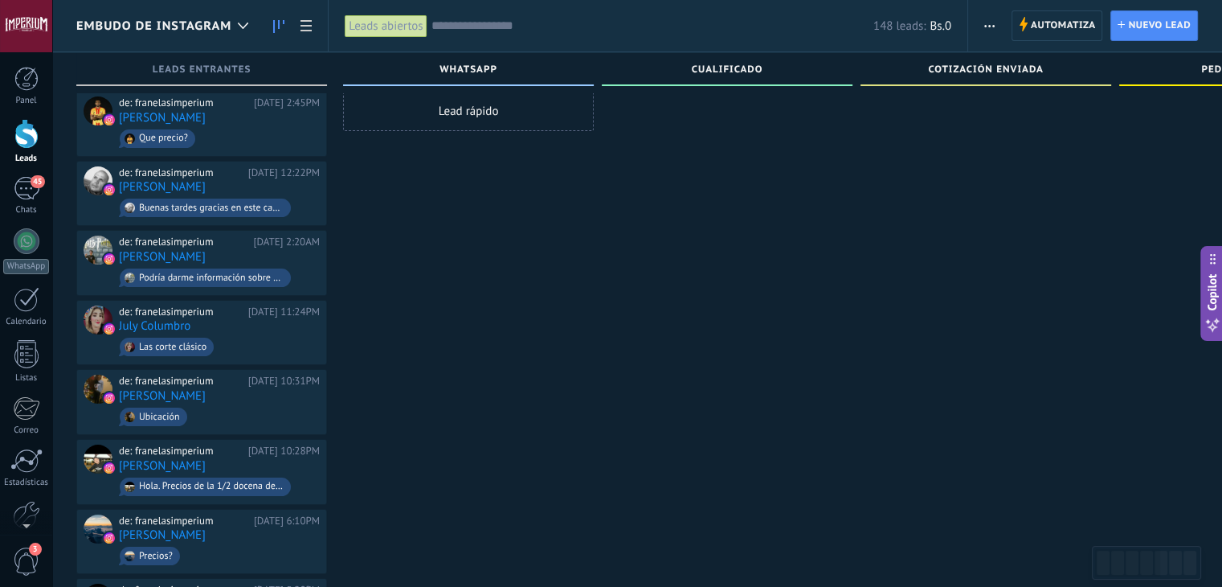
scroll to position [177, 0]
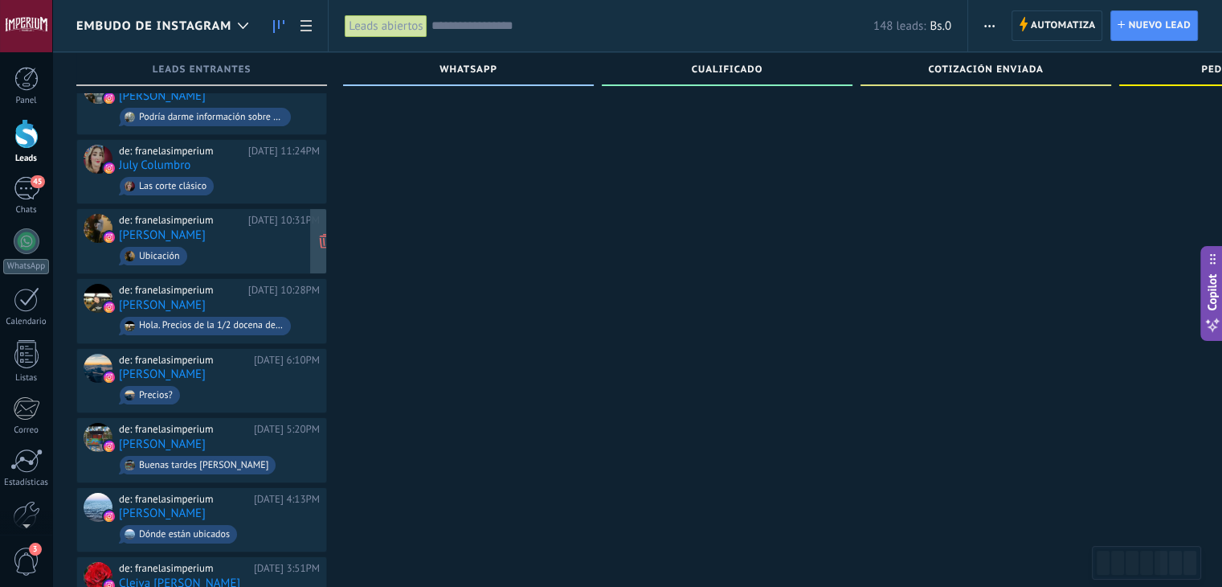
click at [239, 243] on span "Ubicación" at bounding box center [219, 255] width 201 height 25
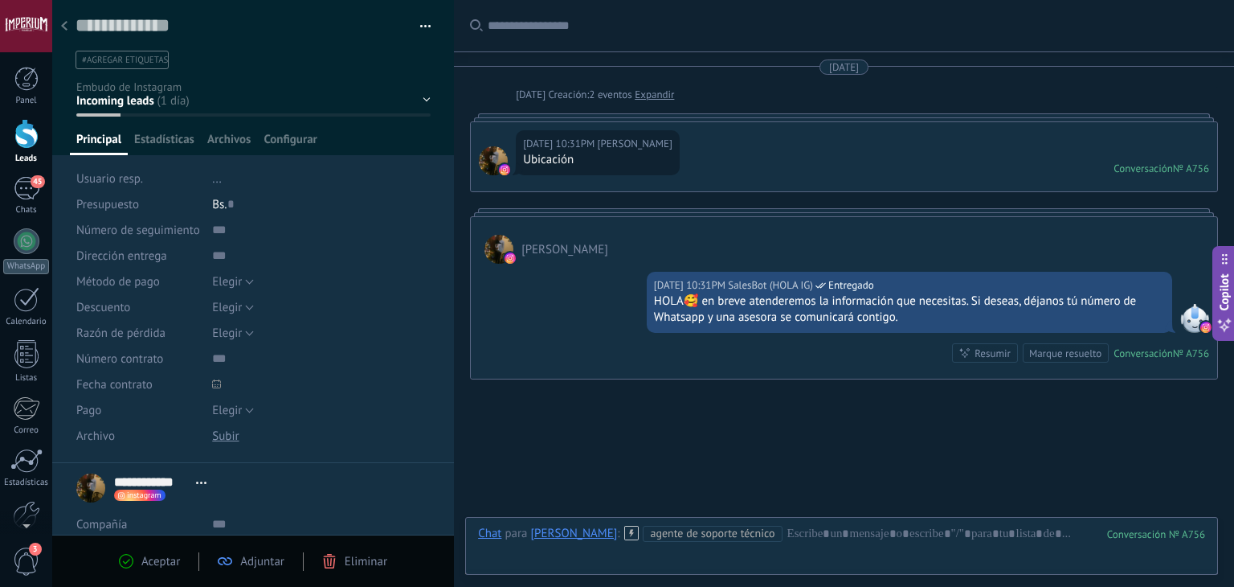
scroll to position [23, 0]
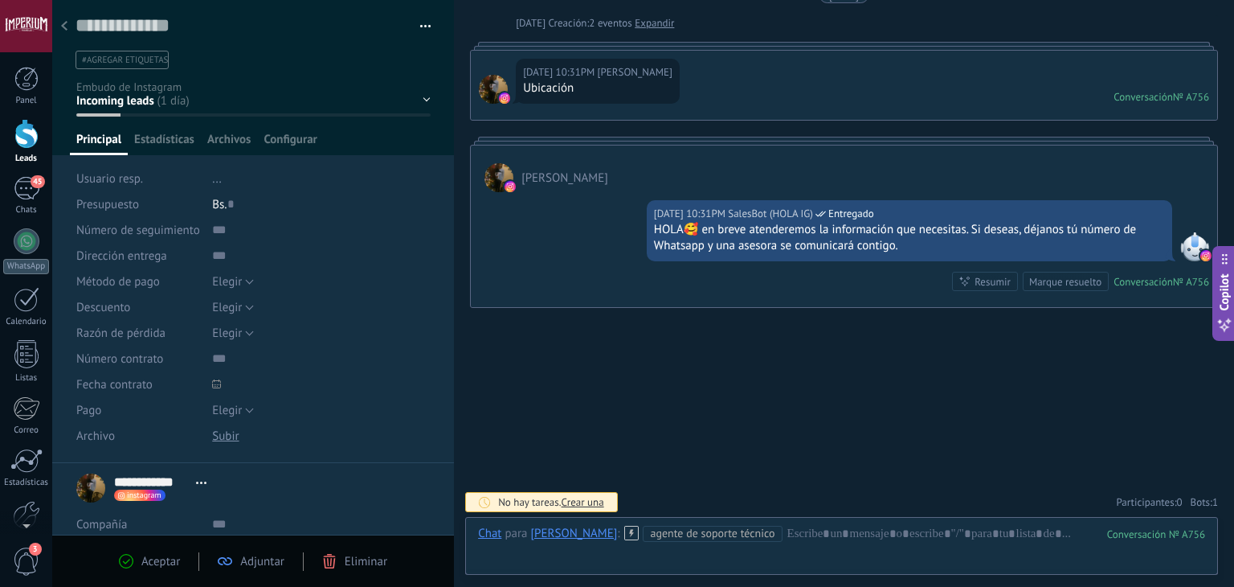
click at [56, 27] on div at bounding box center [64, 26] width 22 height 31
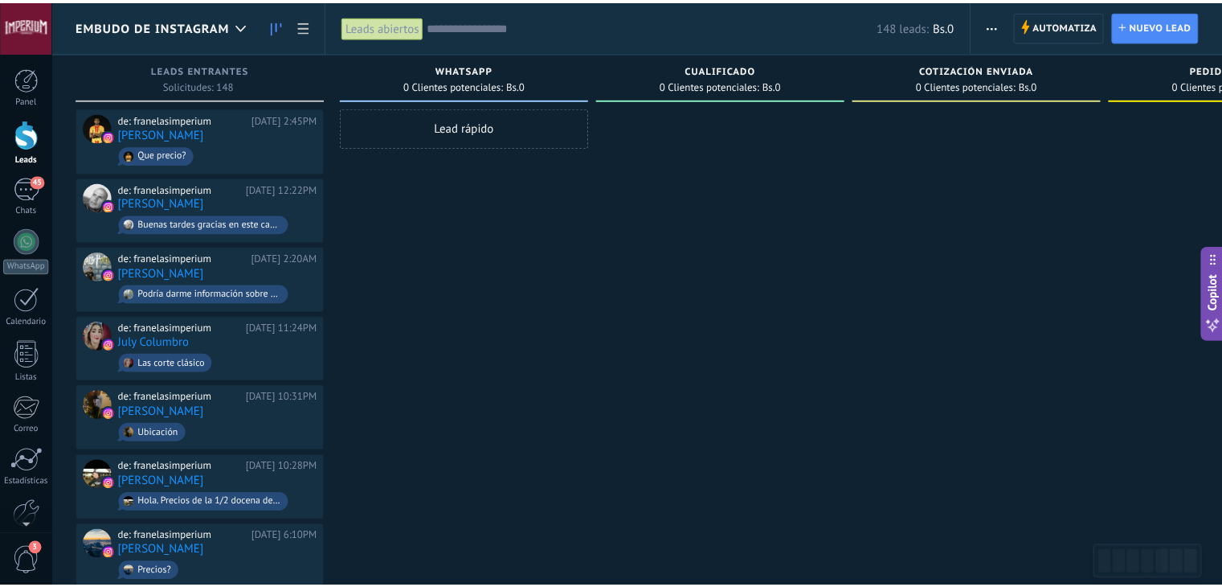
scroll to position [177, 0]
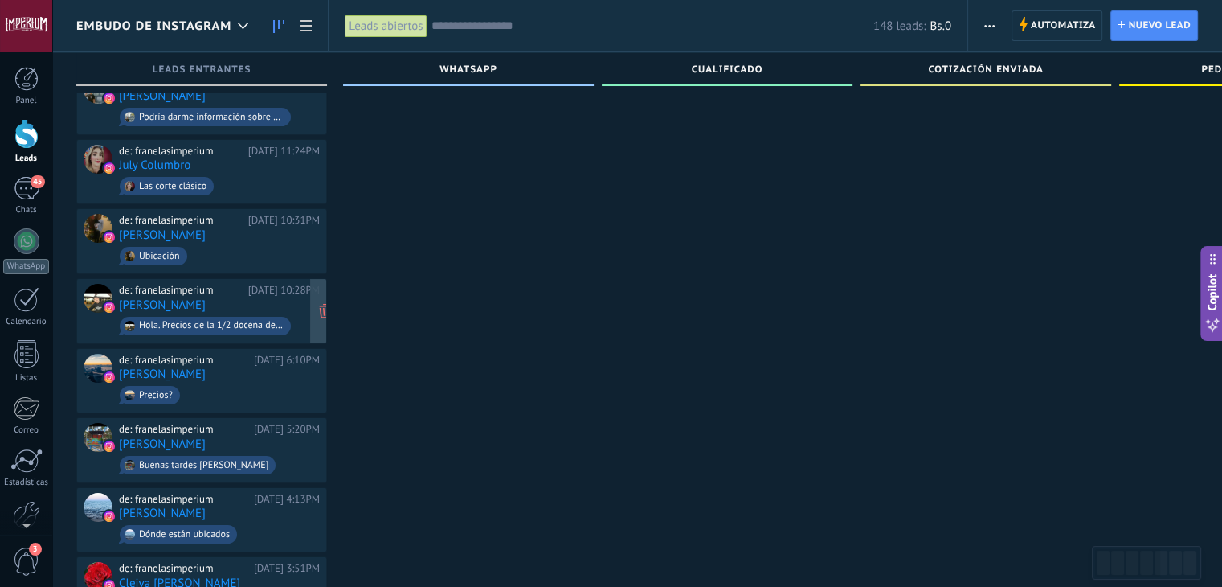
click at [293, 302] on div "de: franelasimperium [DATE] 10:28PM [PERSON_NAME]. Precios de la 1/2 docena de …" at bounding box center [219, 311] width 201 height 55
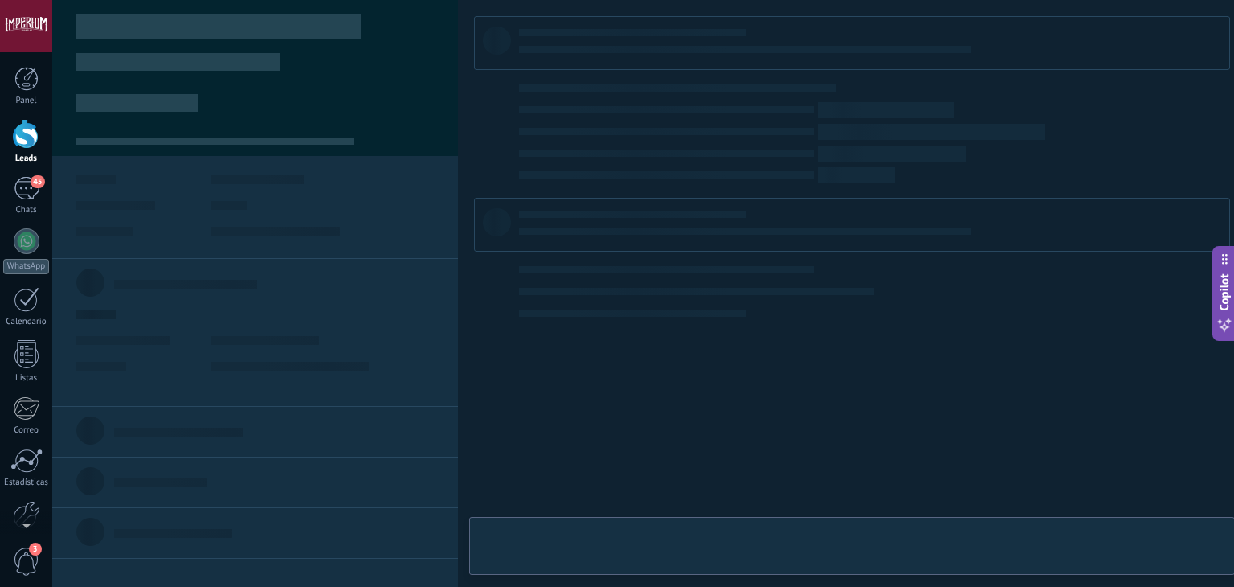
type textarea "**********"
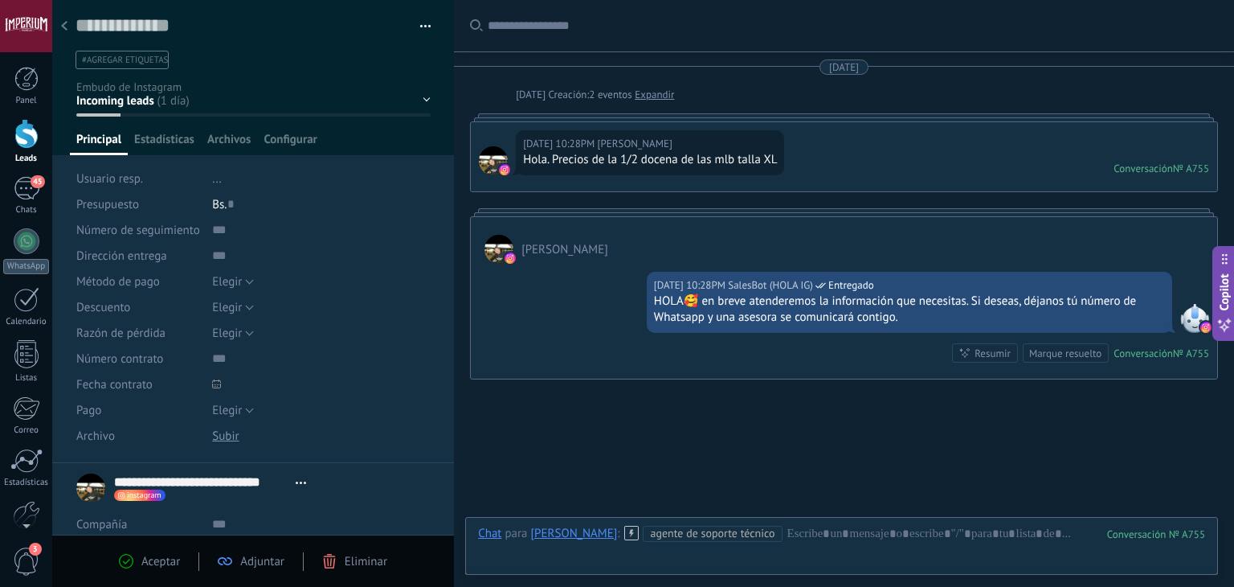
scroll to position [23, 0]
click at [669, 523] on div "Chat Correo Nota Tarea Chat para [PERSON_NAME] : Agente de soporte técnico 755 …" at bounding box center [841, 546] width 753 height 58
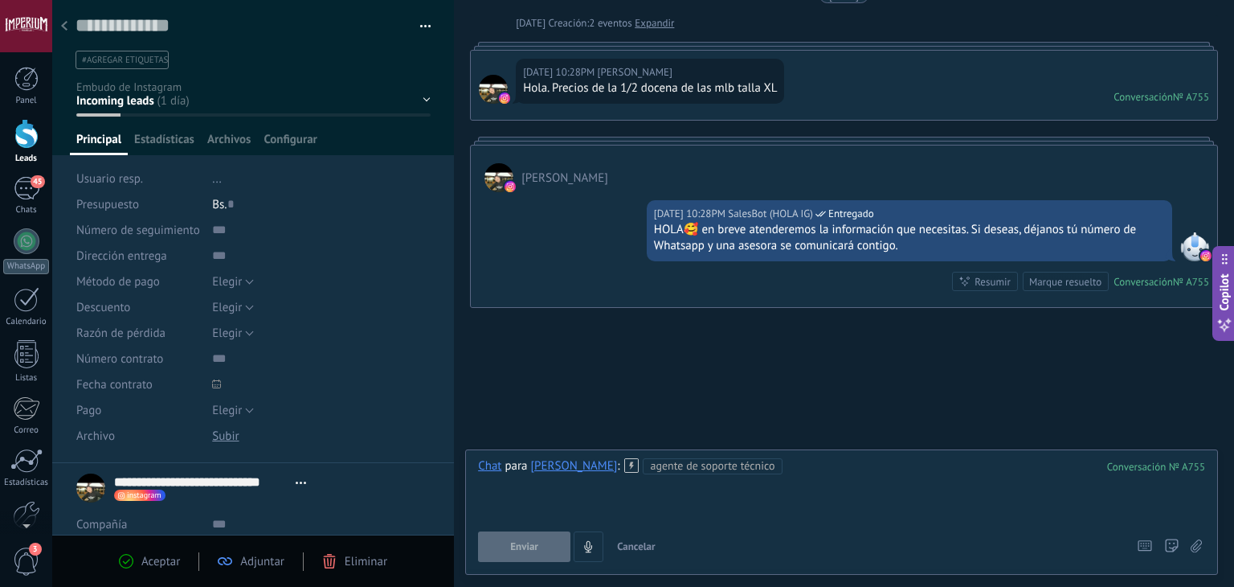
click at [780, 475] on div at bounding box center [841, 488] width 727 height 61
paste div
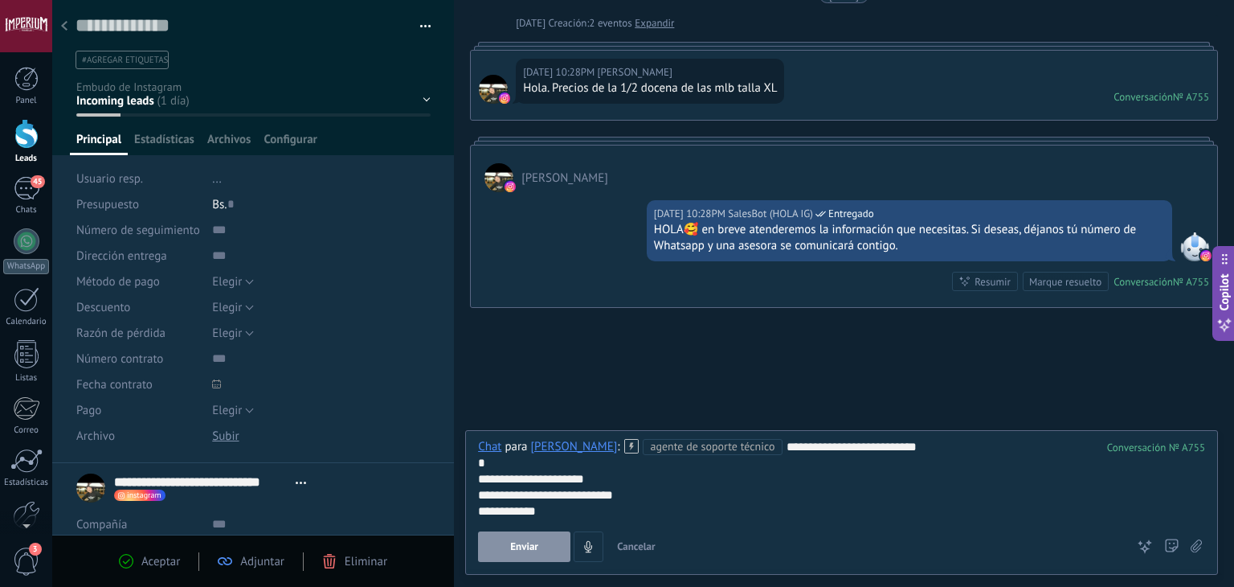
click at [507, 550] on button "Enviar" at bounding box center [524, 546] width 92 height 31
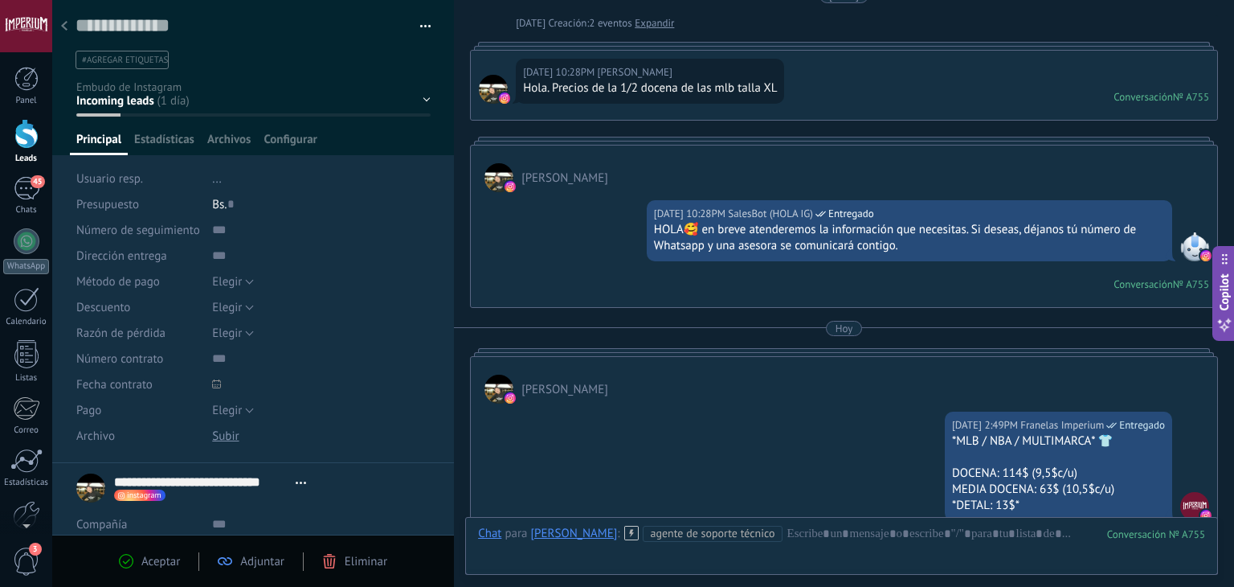
click at [67, 32] on div at bounding box center [64, 26] width 22 height 31
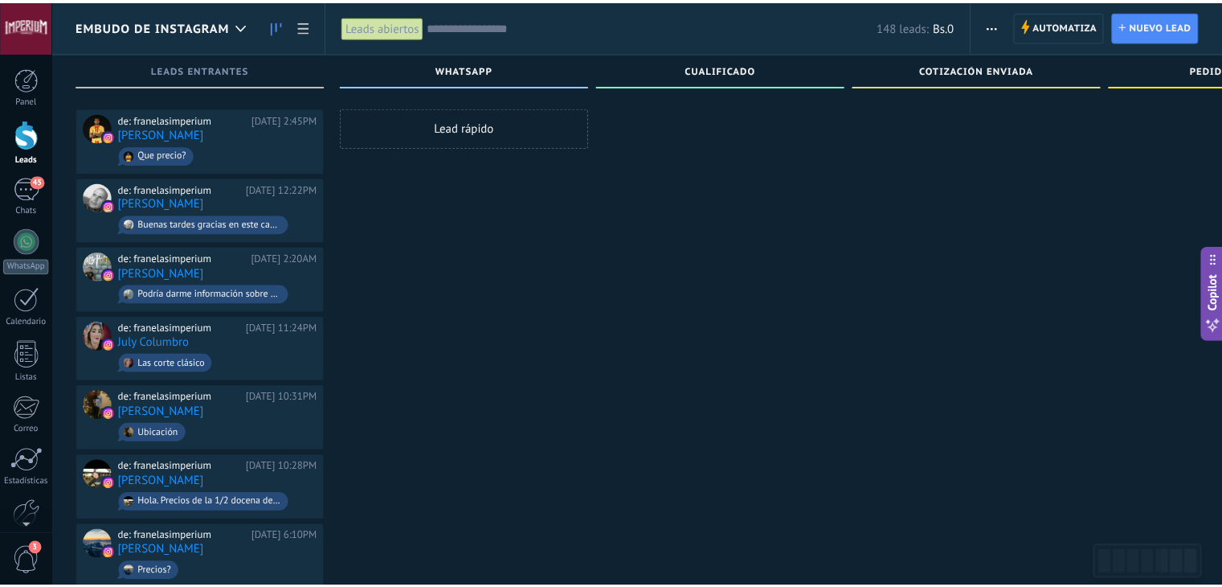
scroll to position [177, 0]
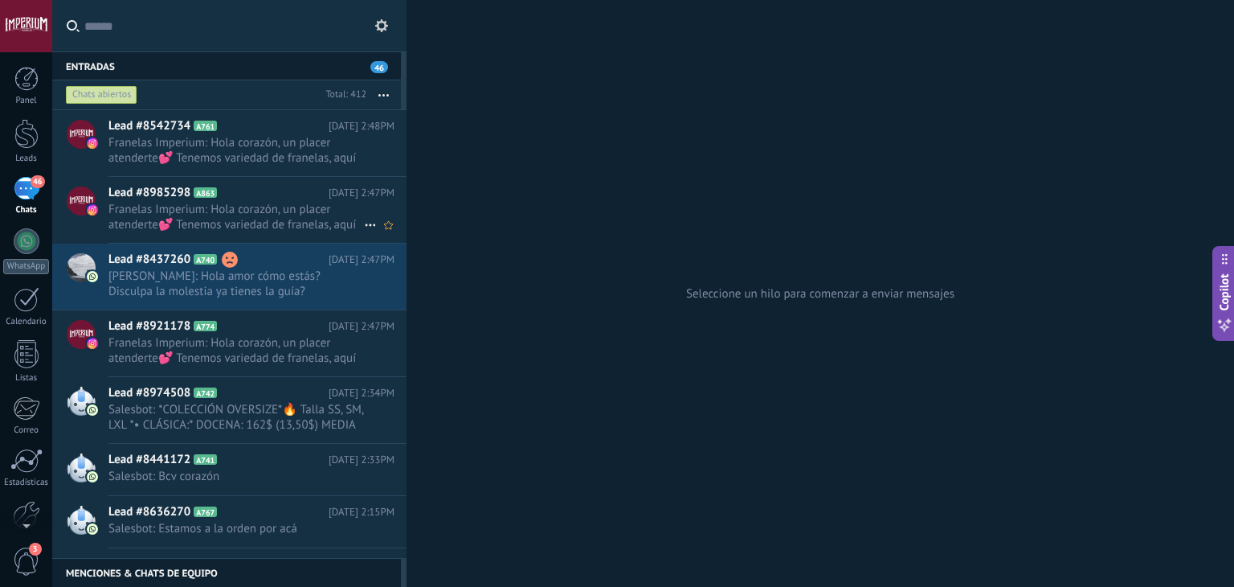
scroll to position [80, 0]
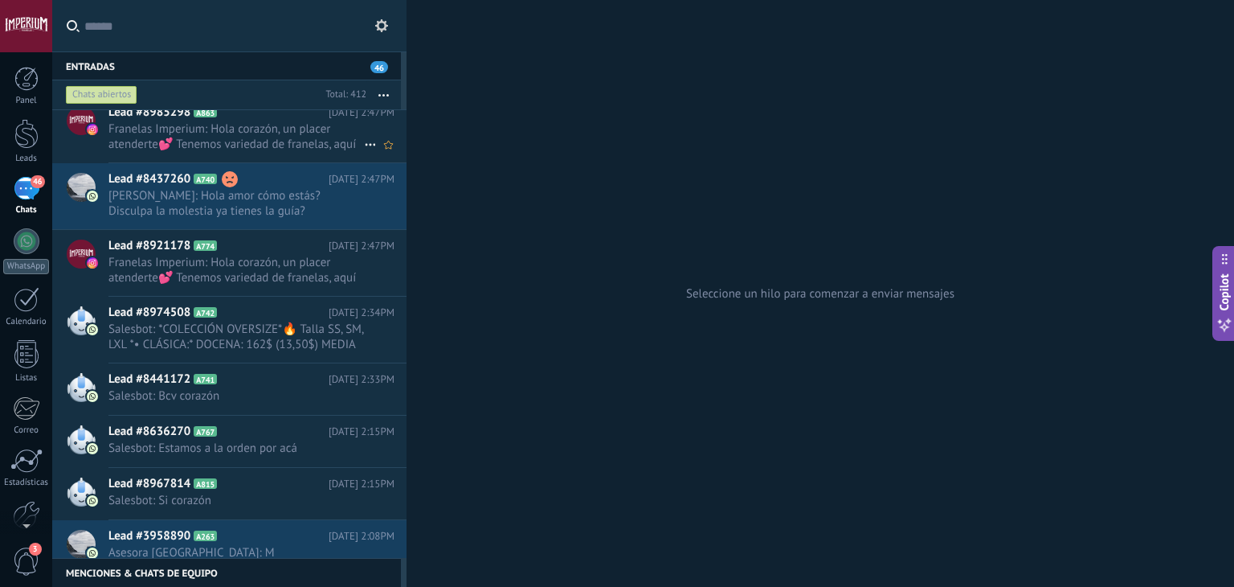
click at [276, 145] on span "Franelas Imperium: Hola corazón, un placer atenderte💕 Tenemos variedad de frane…" at bounding box center [236, 136] width 256 height 31
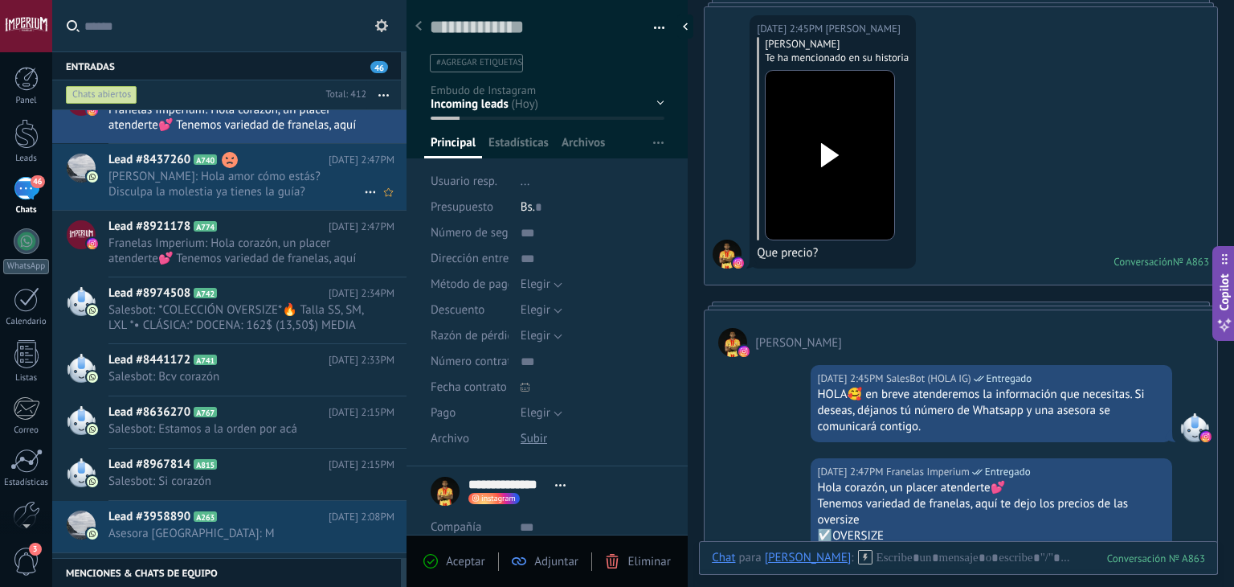
scroll to position [19, 0]
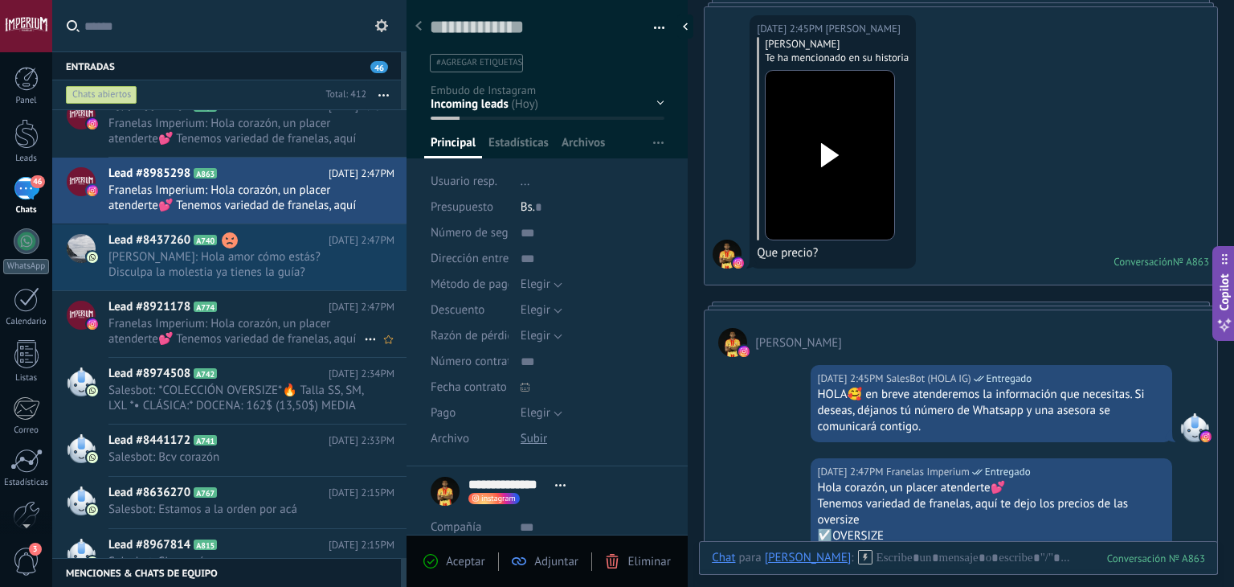
click at [241, 319] on span "Franelas Imperium: Hola corazón, un placer atenderte💕 Tenemos variedad de frane…" at bounding box center [236, 331] width 256 height 31
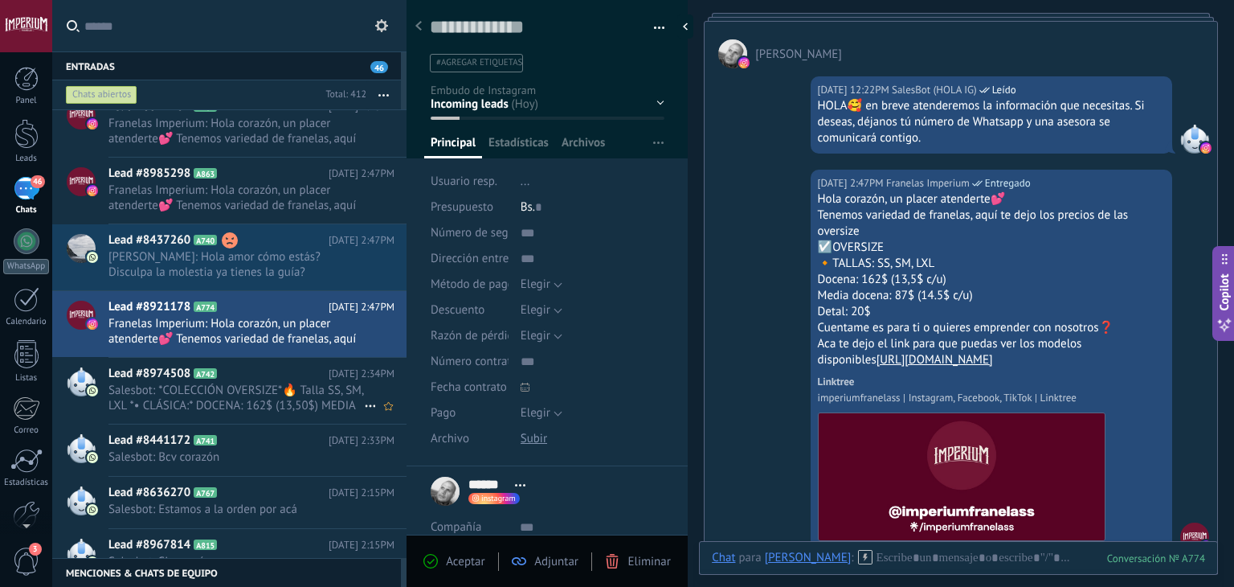
scroll to position [180, 0]
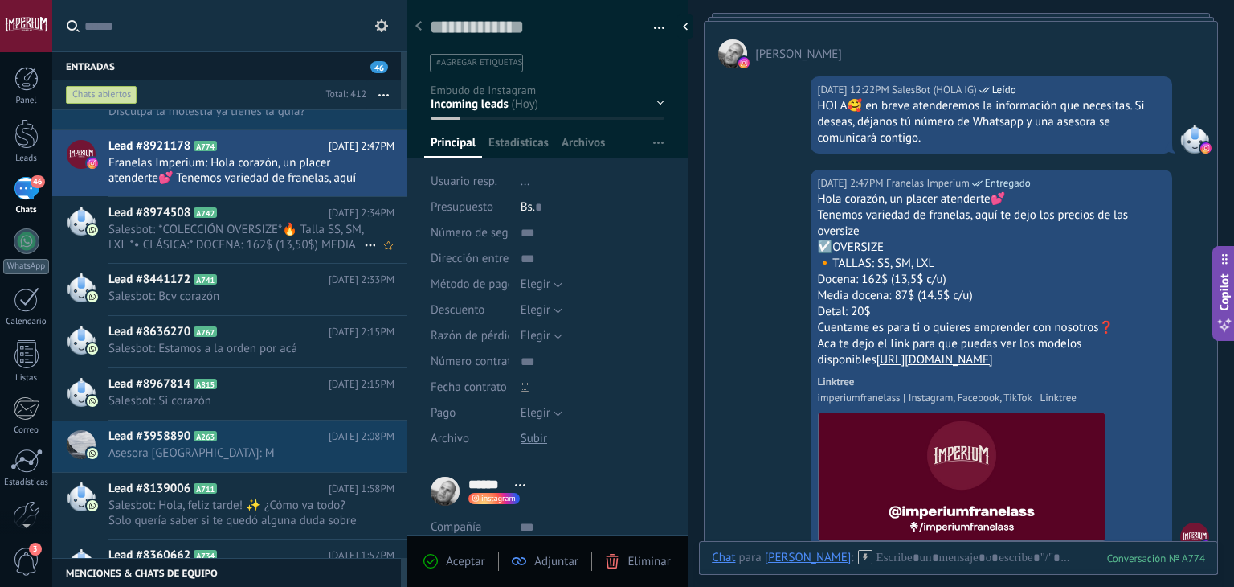
click at [276, 233] on span "Salesbot: *COLECCIÓN OVERSIZE*🔥 Talla SS, SM, LXL *•⁠ ⁠CLÁSICA:* DOCENA: 162$ (…" at bounding box center [236, 237] width 256 height 31
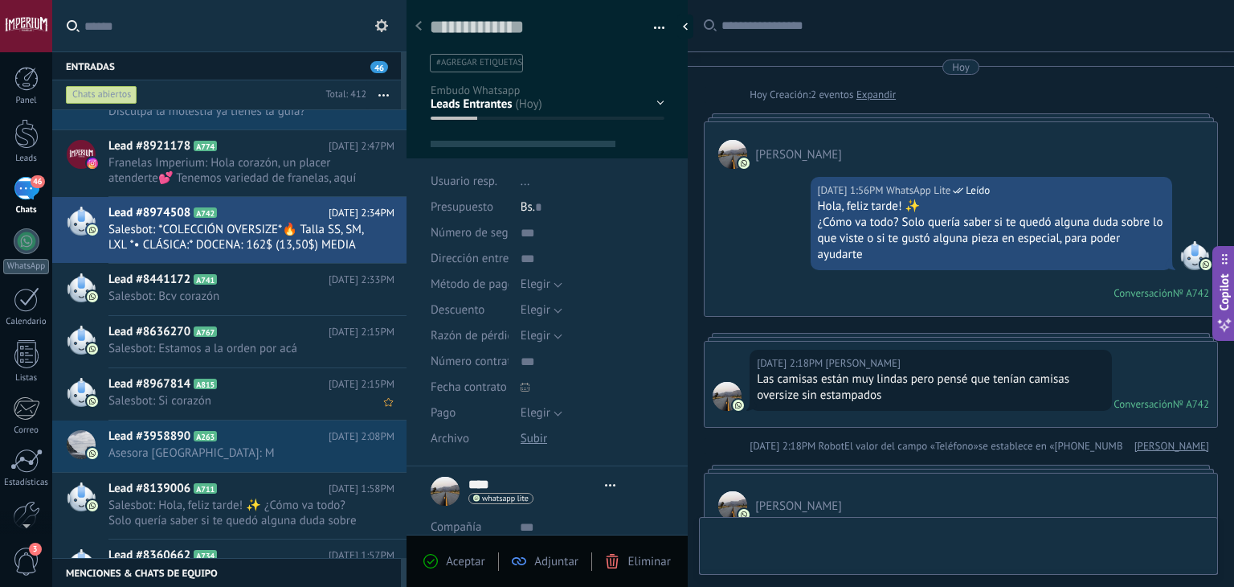
click at [256, 393] on span "Salesbot: Si corazón" at bounding box center [236, 400] width 256 height 15
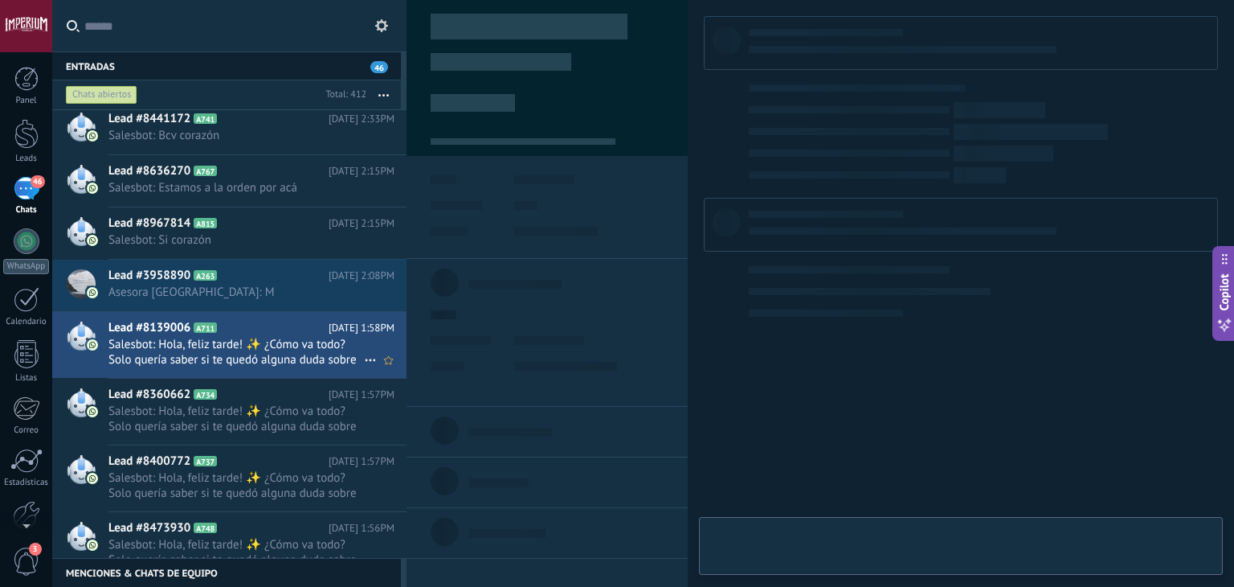
scroll to position [23, 0]
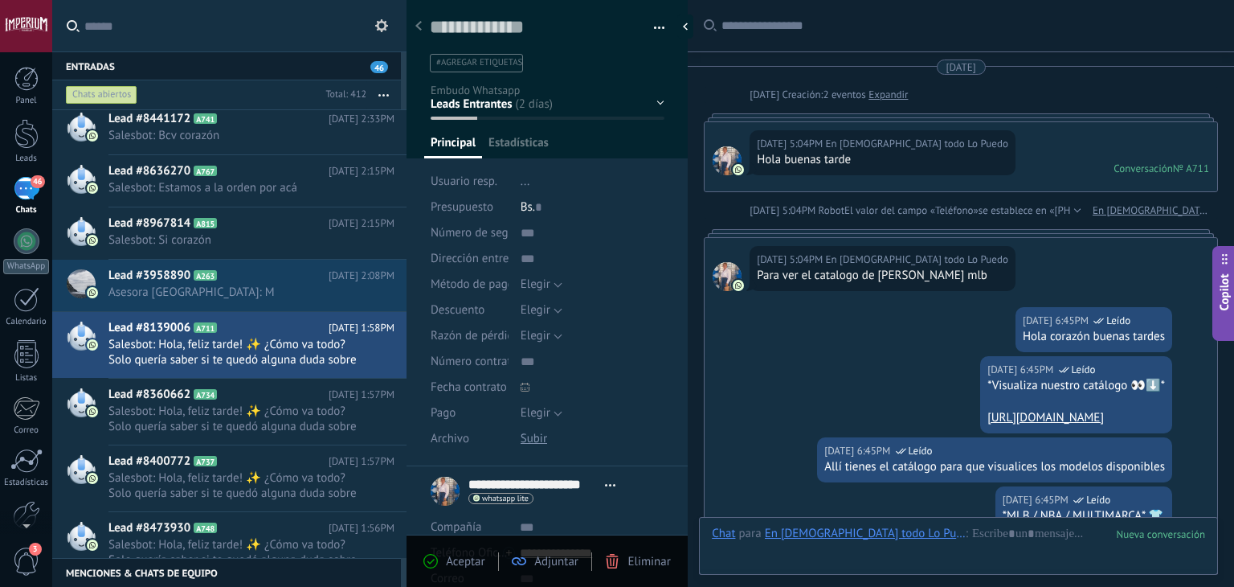
type textarea "**********"
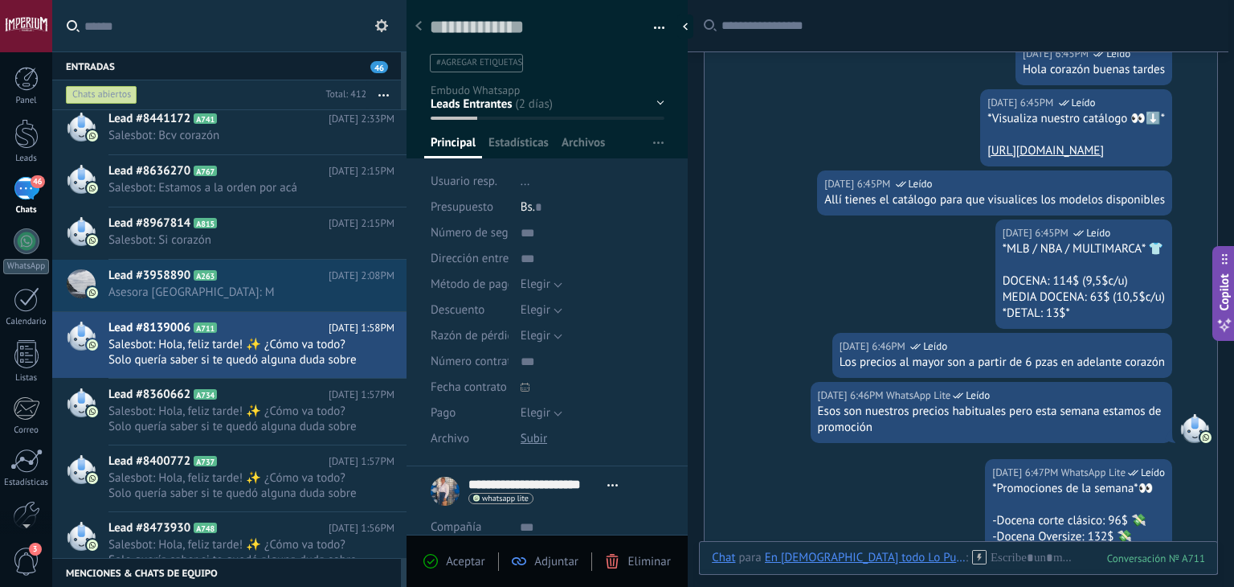
scroll to position [101, 0]
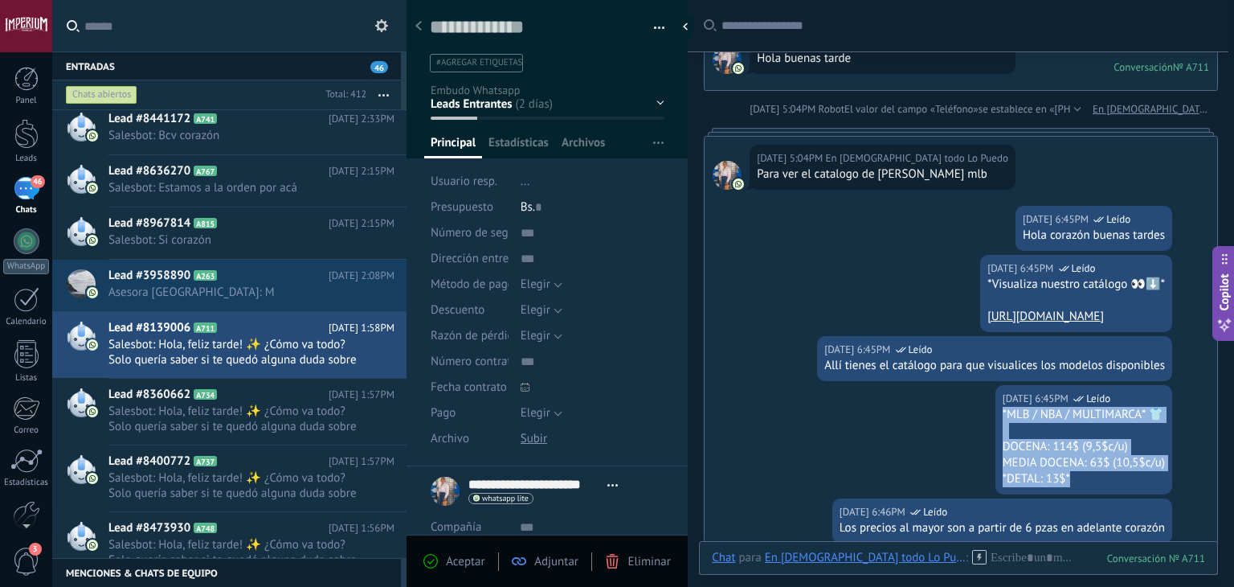
drag, startPoint x: 991, startPoint y: 411, endPoint x: 1101, endPoint y: 469, distance: 124.4
click at [1101, 469] on div "05.09.2025 6:45PM WhatsApp Lite Leído *MLB / NBA / MULTIMARCA* 👕 DOCENA: 114$ (…" at bounding box center [1084, 439] width 177 height 109
copy div "*MLB / NBA / MULTIMARCA* 👕 DOCENA: 114$ (9,5$c/u) MEDIA DOCENA: 63$ (10,5$c/u) …"
